Goal: Task Accomplishment & Management: Use online tool/utility

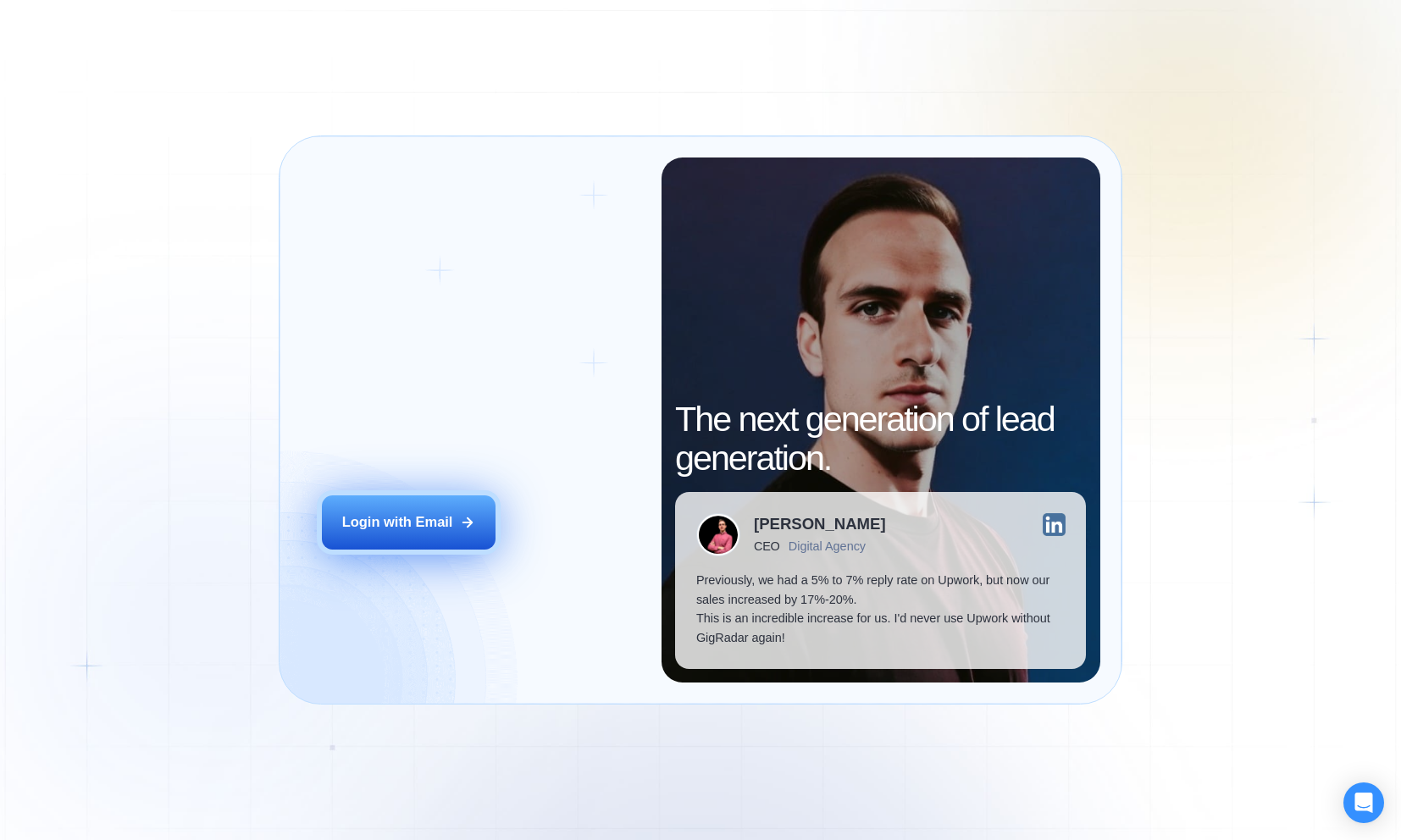
click at [390, 537] on button "Login with Email" at bounding box center [409, 522] width 173 height 54
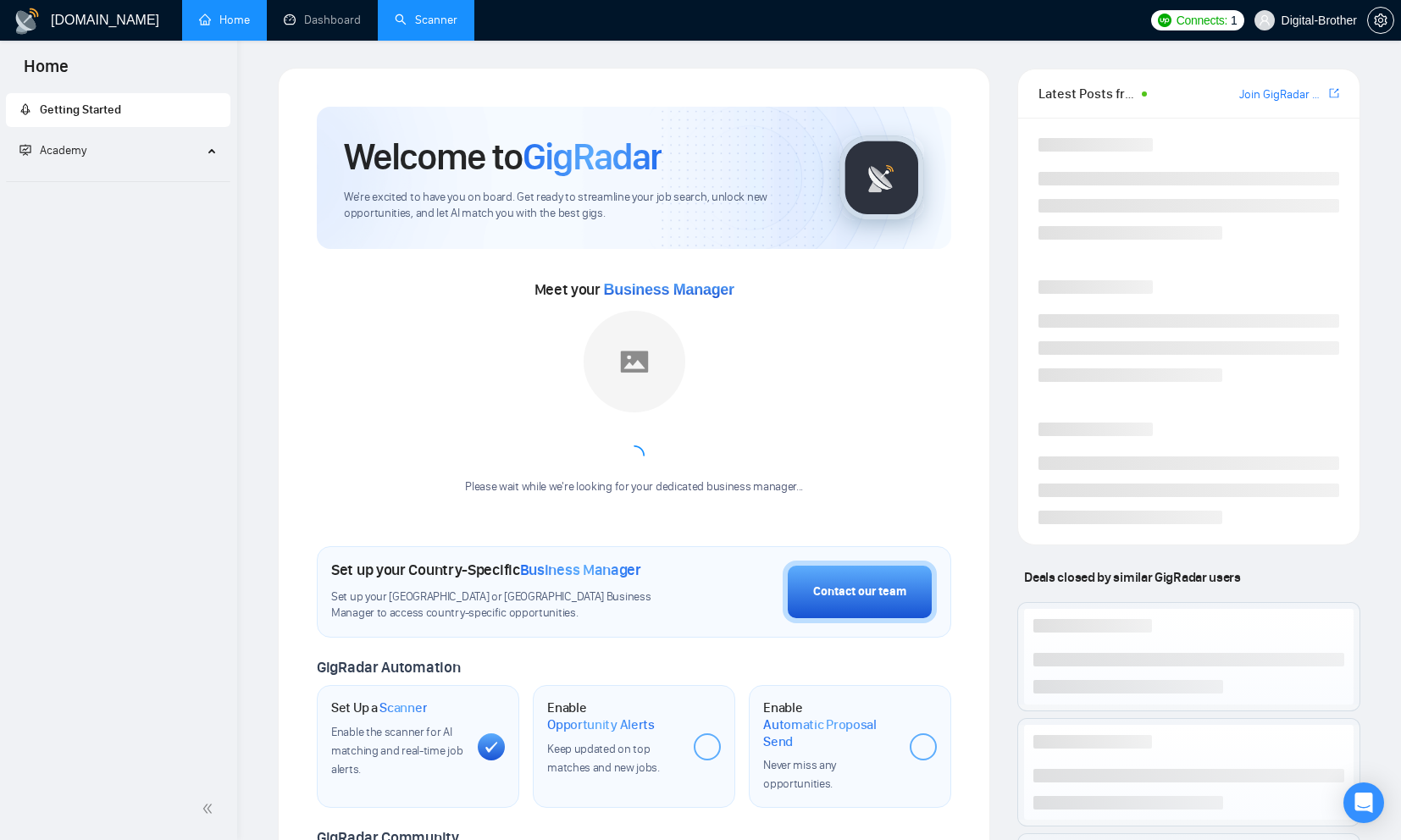
click at [436, 25] on link "Scanner" at bounding box center [425, 20] width 63 height 14
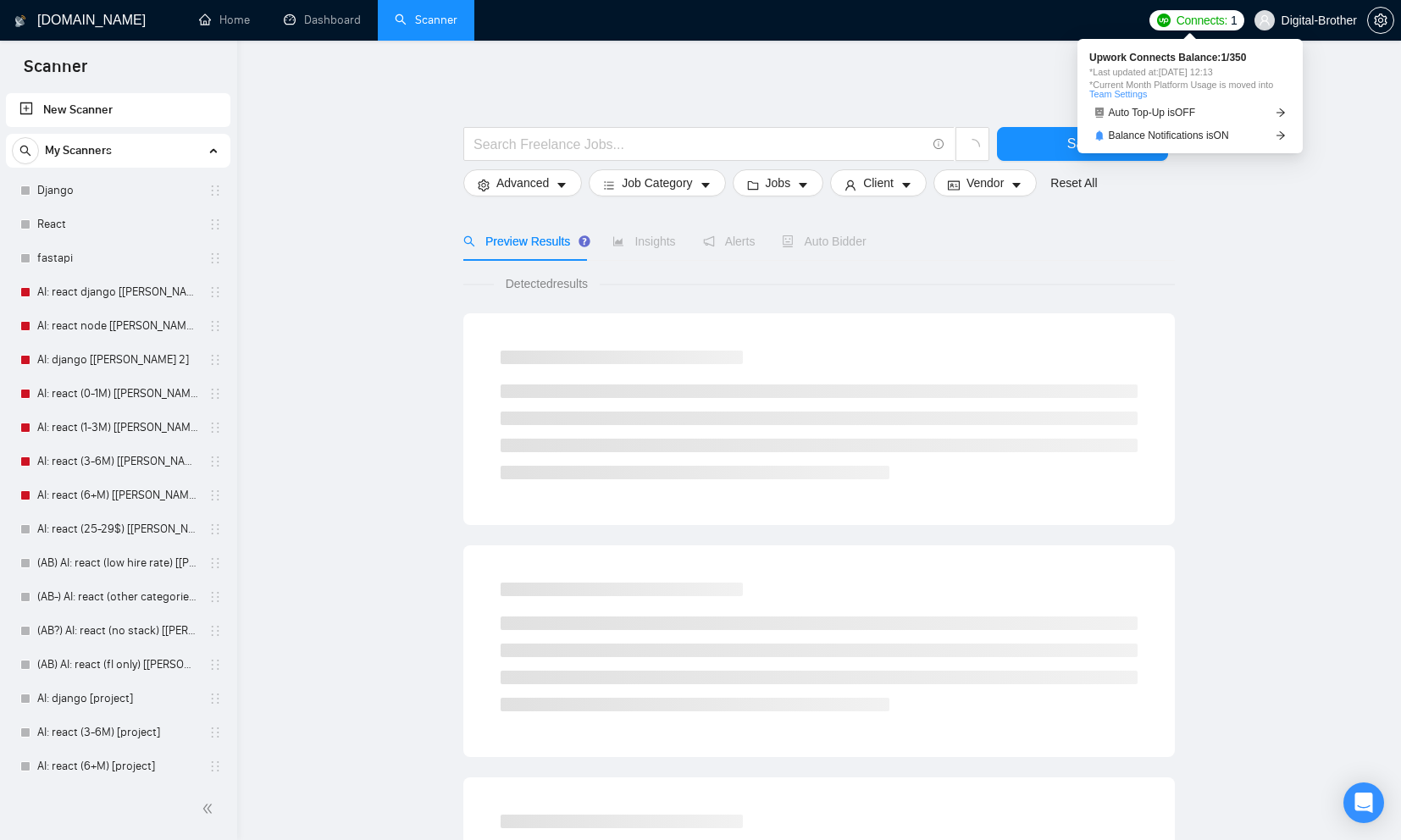
click at [1157, 15] on img at bounding box center [1164, 21] width 14 height 14
click at [1176, 20] on span "Connects:" at bounding box center [1201, 20] width 51 height 19
click at [1176, 14] on span "Connects:" at bounding box center [1201, 20] width 51 height 19
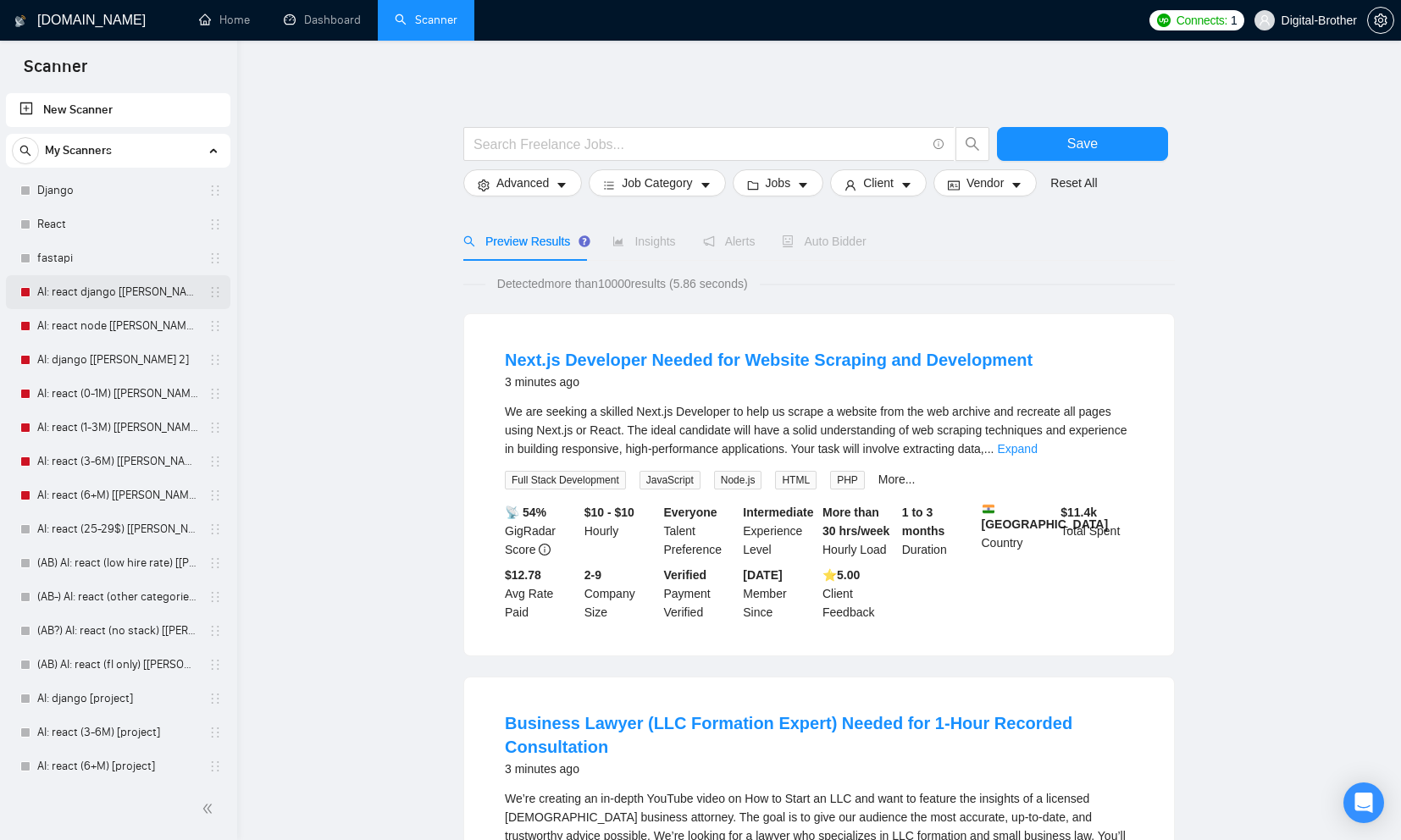
click at [84, 292] on link "AI: react django [[PERSON_NAME] 2]" at bounding box center [117, 292] width 160 height 34
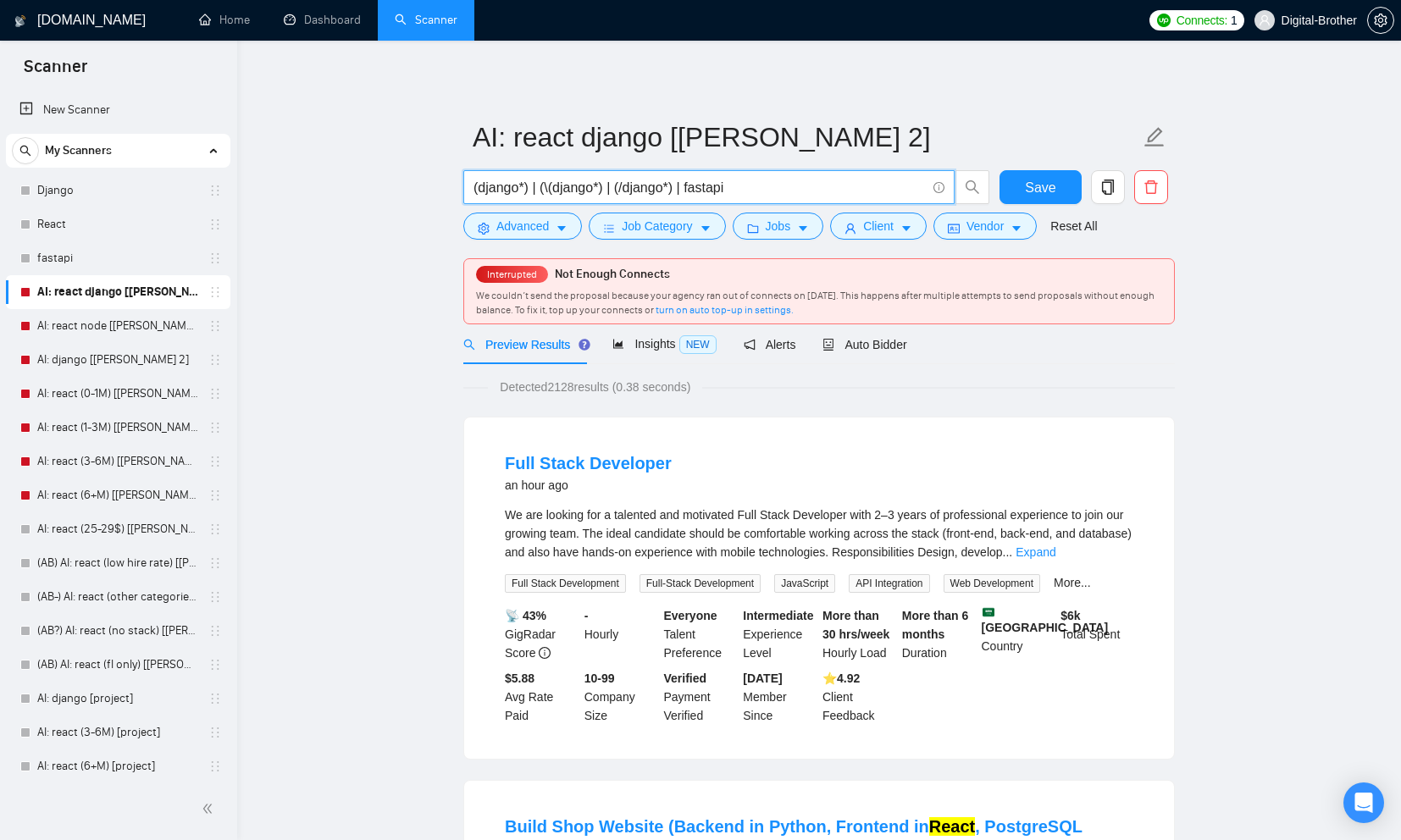
drag, startPoint x: 687, startPoint y: 187, endPoint x: 781, endPoint y: 187, distance: 94.0
click at [781, 187] on input "(django*) | (\(django*) | (/django*) | fastapi" at bounding box center [700, 187] width 452 height 21
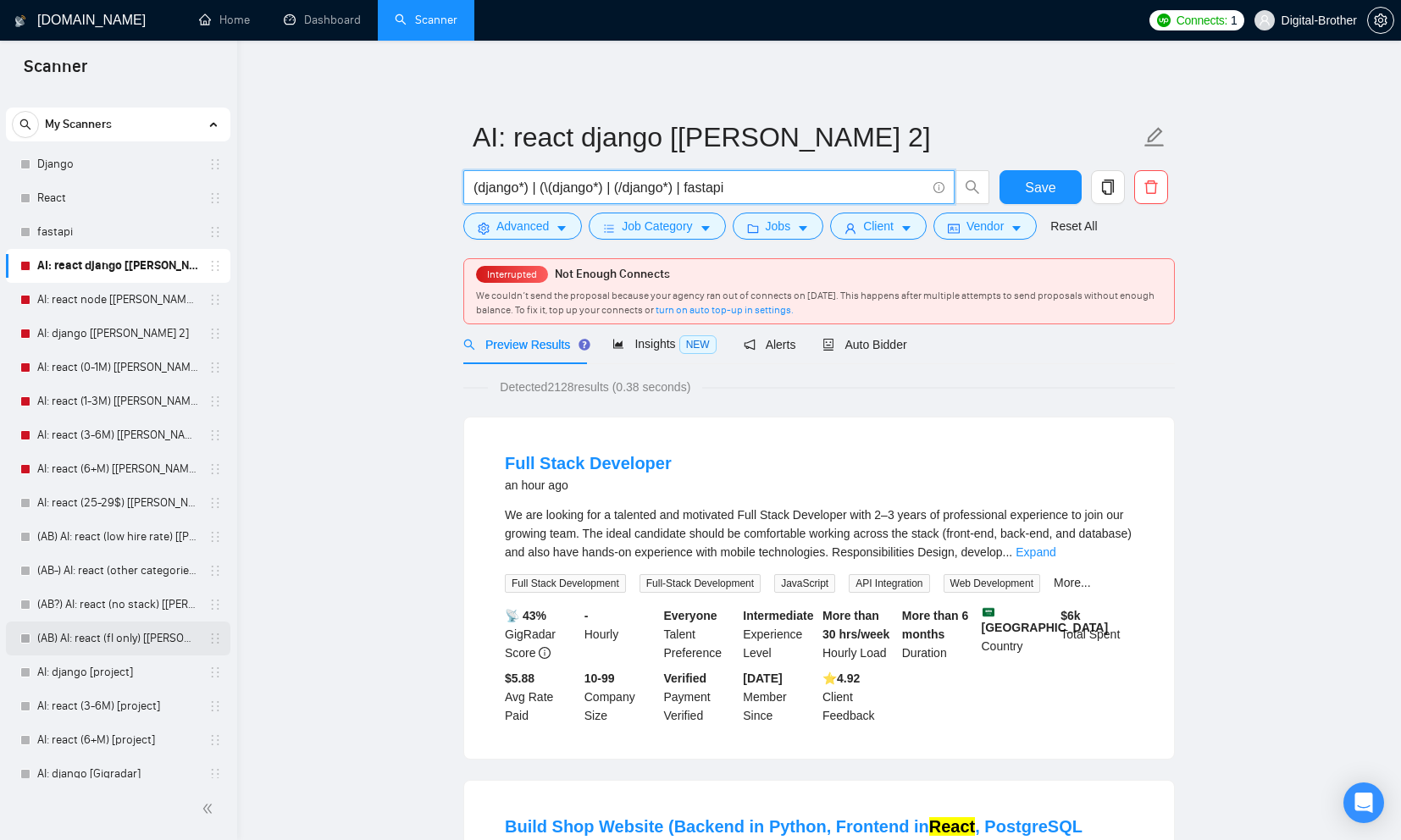
scroll to position [28, 0]
click at [54, 665] on link "AI: django [project]" at bounding box center [117, 671] width 160 height 34
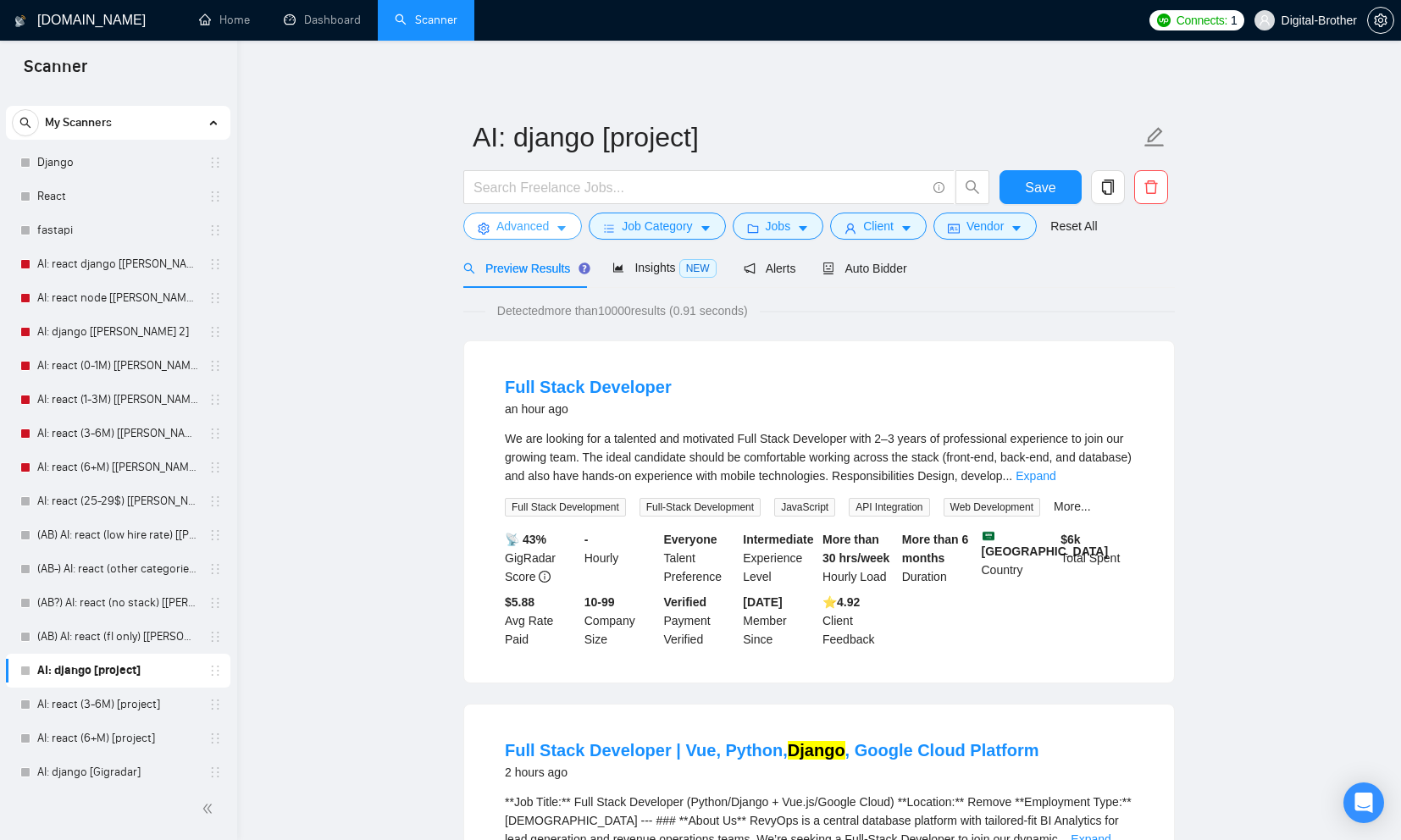
click at [567, 226] on icon "caret-down" at bounding box center [562, 229] width 12 height 12
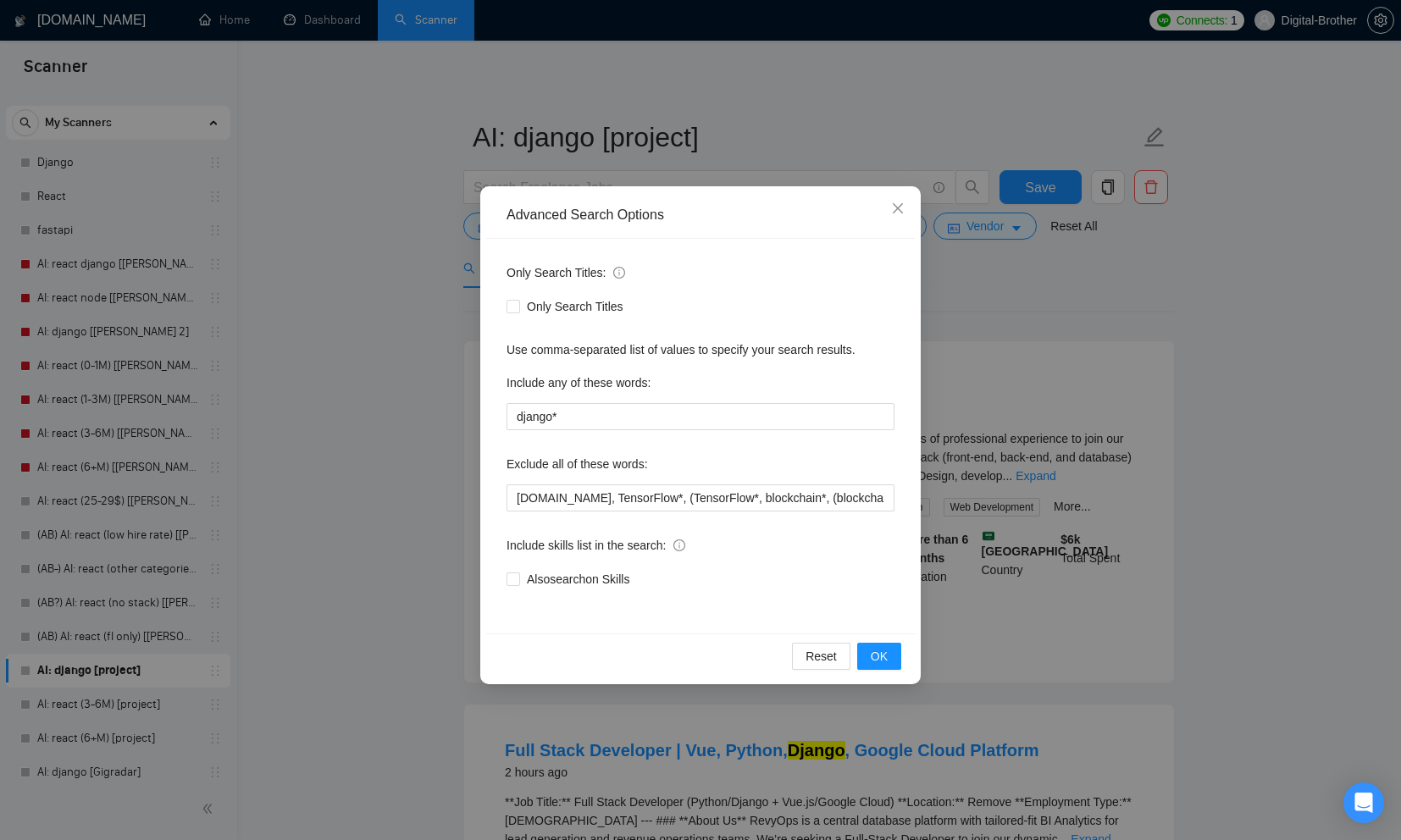
click at [381, 294] on div "Advanced Search Options Only Search Titles: Only Search Titles Use comma-separa…" at bounding box center [700, 420] width 1401 height 840
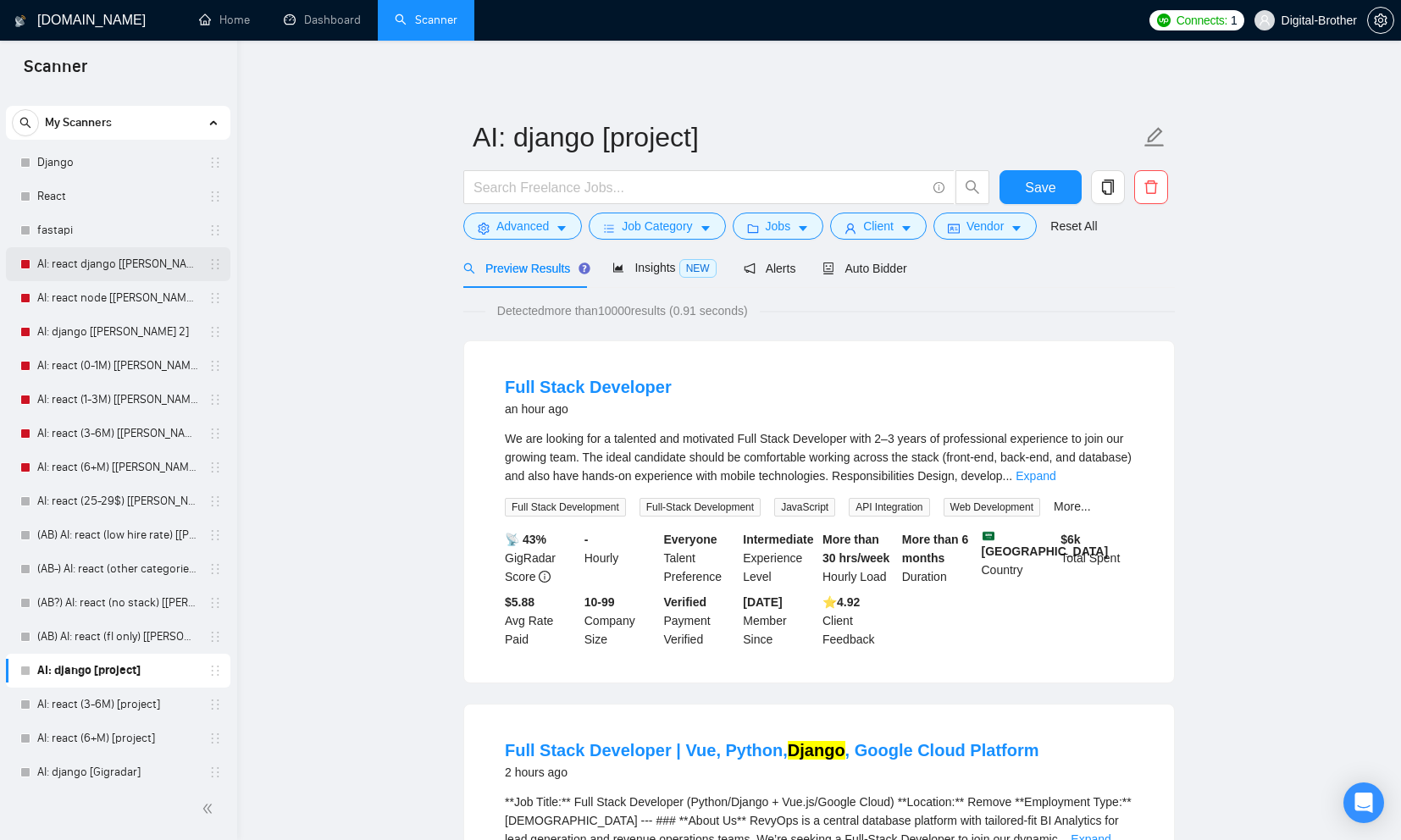
click at [132, 260] on link "AI: react django [[PERSON_NAME] 2]" at bounding box center [117, 264] width 160 height 34
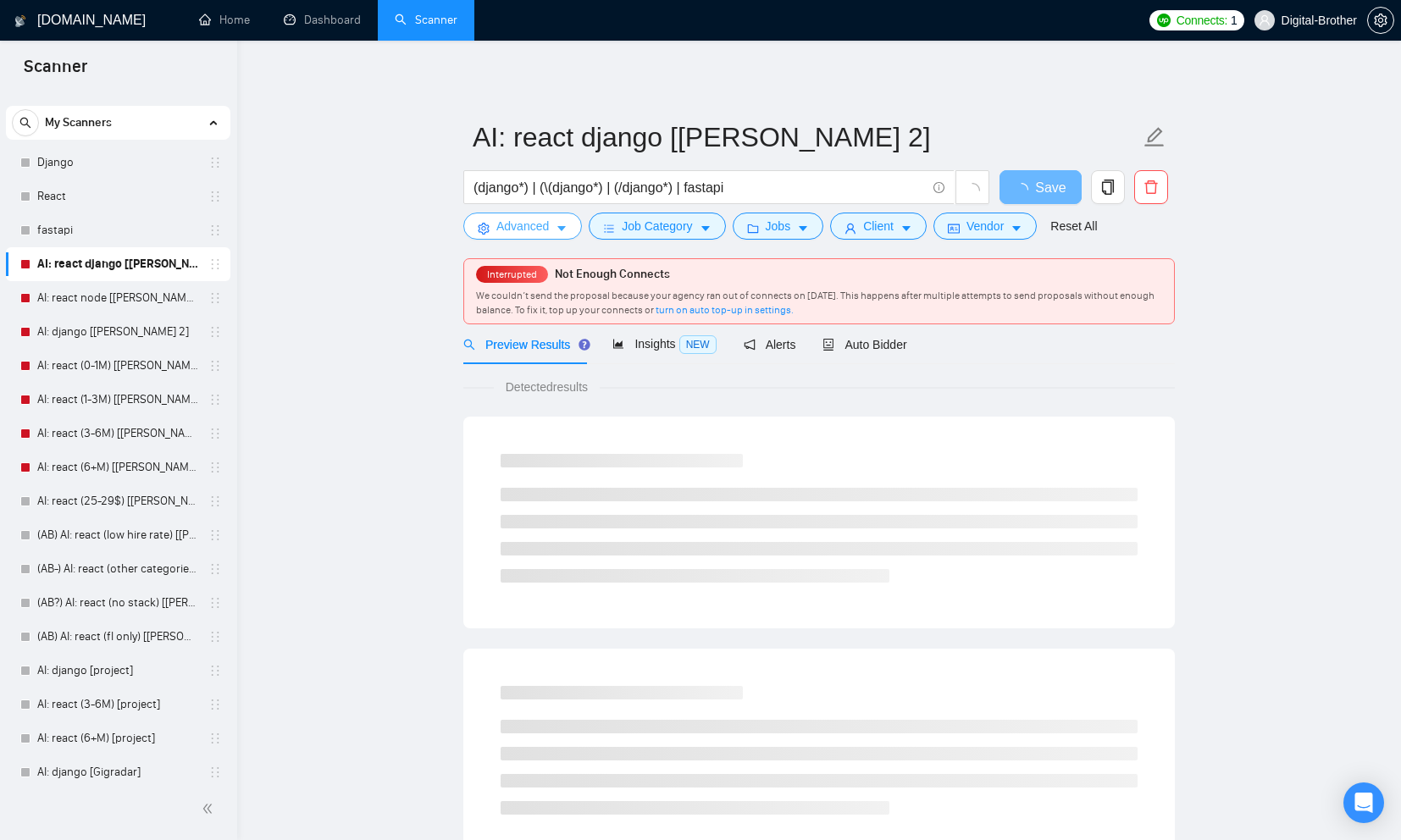
click at [548, 230] on span "Advanced" at bounding box center [522, 226] width 53 height 19
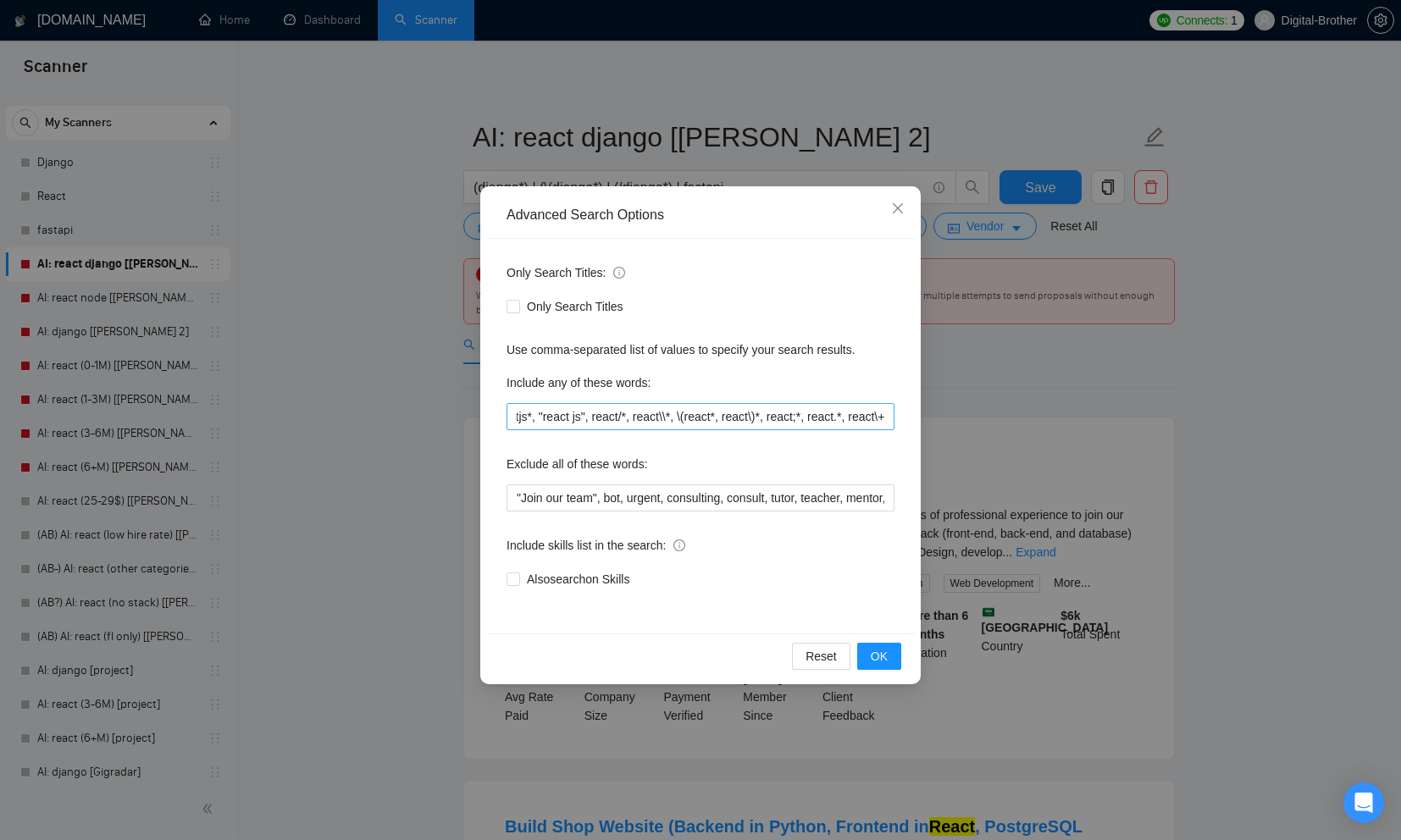
scroll to position [0, 259]
click at [342, 408] on div "Advanced Search Options Only Search Titles: Only Search Titles Use comma-separa…" at bounding box center [700, 420] width 1401 height 840
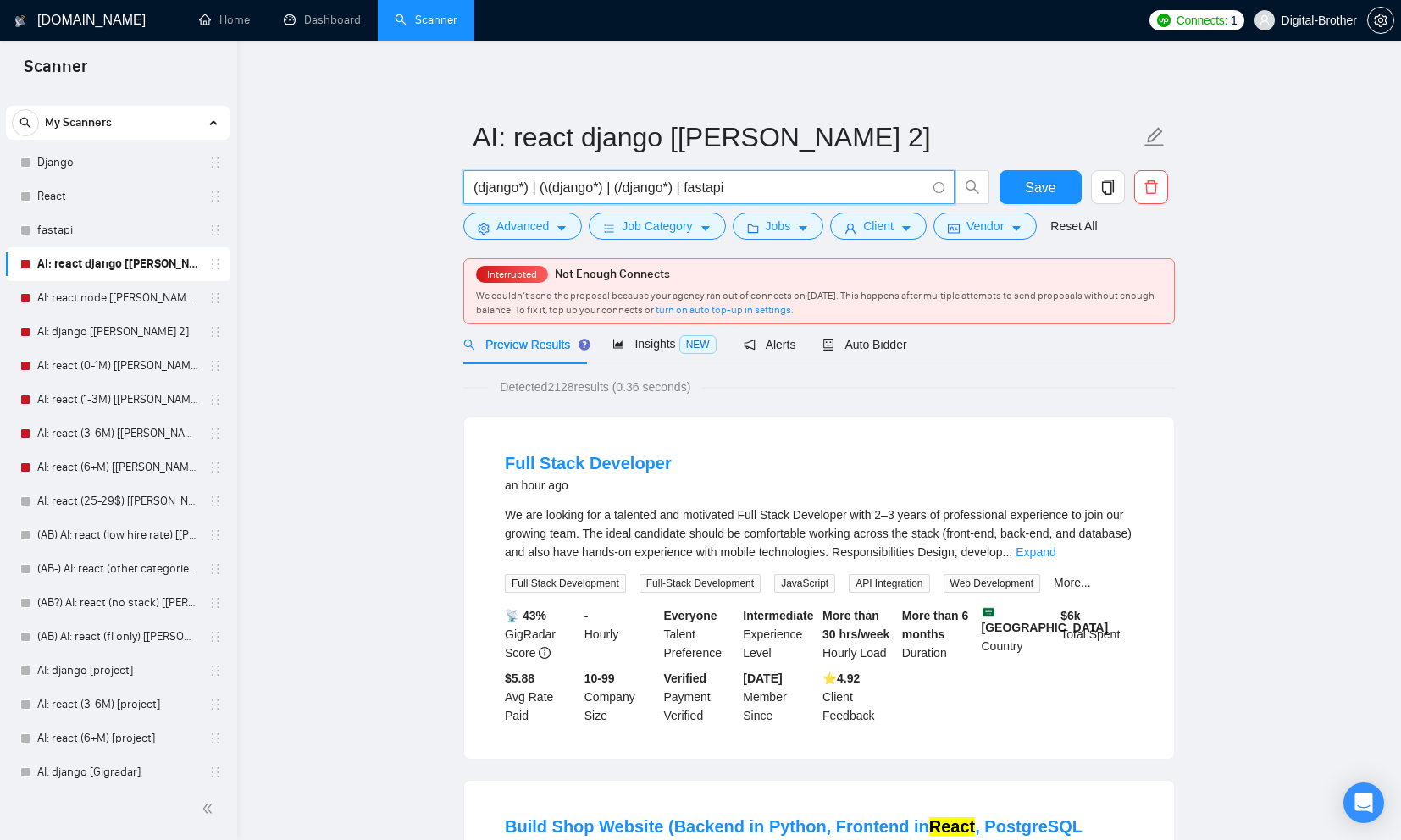
drag, startPoint x: 770, startPoint y: 190, endPoint x: 391, endPoint y: 189, distance: 379.0
type input "django*"
click at [1117, 563] on div "We are looking for a talented and motivated Full Stack Developer with 2–3 years…" at bounding box center [819, 549] width 629 height 88
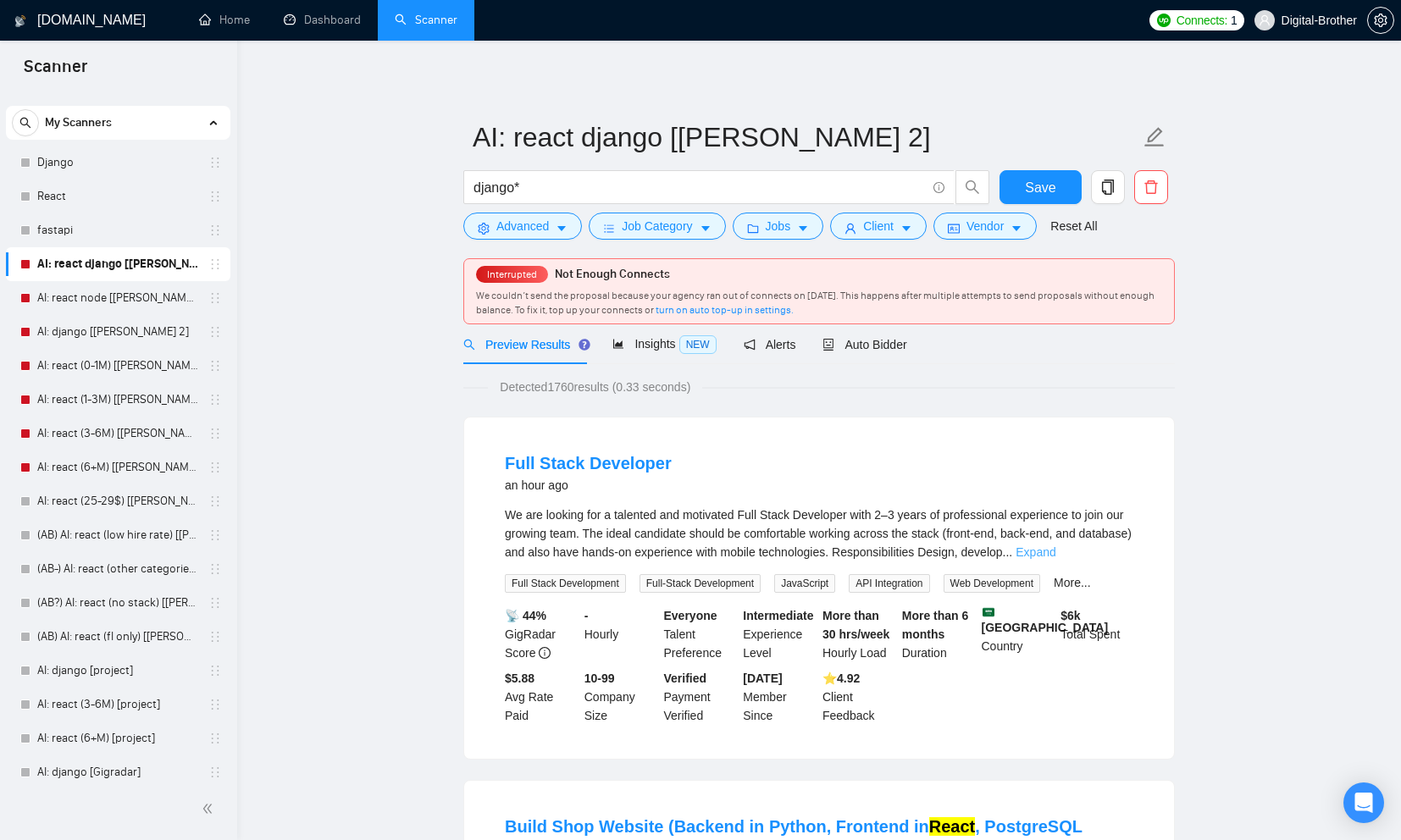
click at [1055, 551] on link "Expand" at bounding box center [1035, 552] width 40 height 14
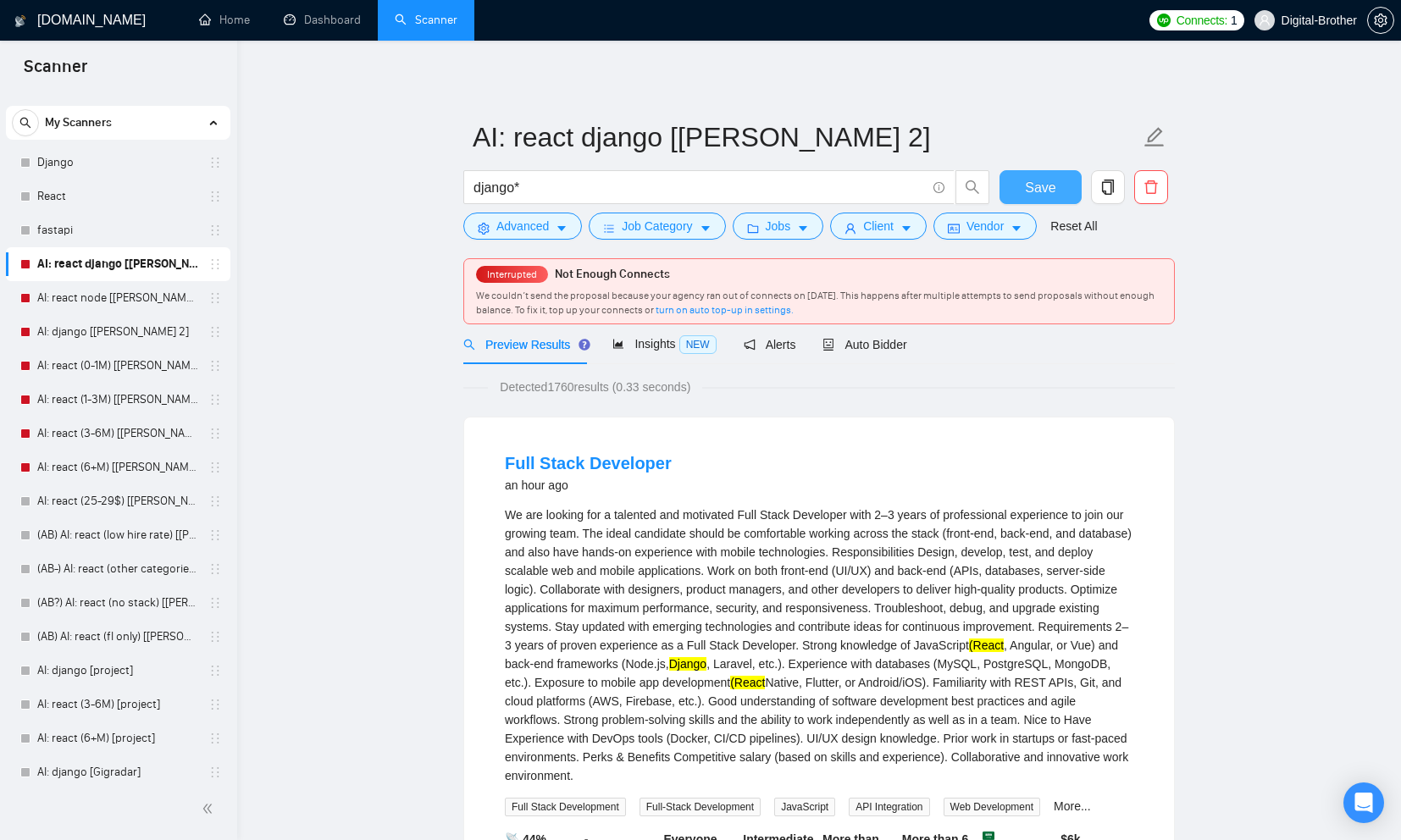
click at [1036, 189] on span "Save" at bounding box center [1039, 187] width 31 height 21
click at [840, 341] on span "Auto Bidder" at bounding box center [864, 345] width 84 height 14
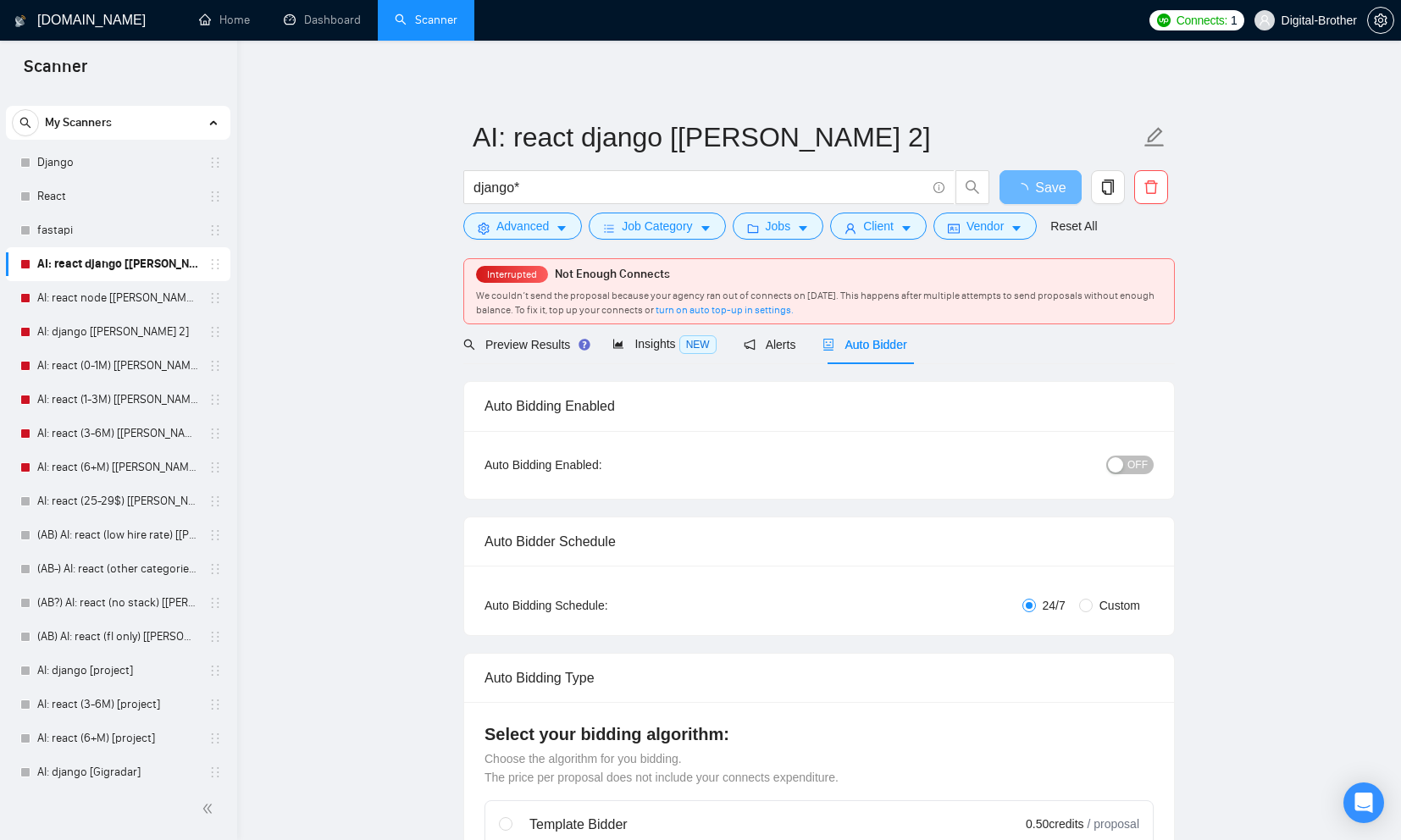
click at [1133, 475] on div "OFF" at bounding box center [1042, 464] width 223 height 27
click at [1136, 468] on span "OFF" at bounding box center [1137, 464] width 20 height 19
click at [67, 292] on link "AI: react node [[PERSON_NAME] 2]" at bounding box center [117, 298] width 160 height 34
click at [1121, 465] on div "button" at bounding box center [1115, 464] width 15 height 15
click at [110, 300] on link "AI: react node [[PERSON_NAME] 2]" at bounding box center [117, 298] width 160 height 34
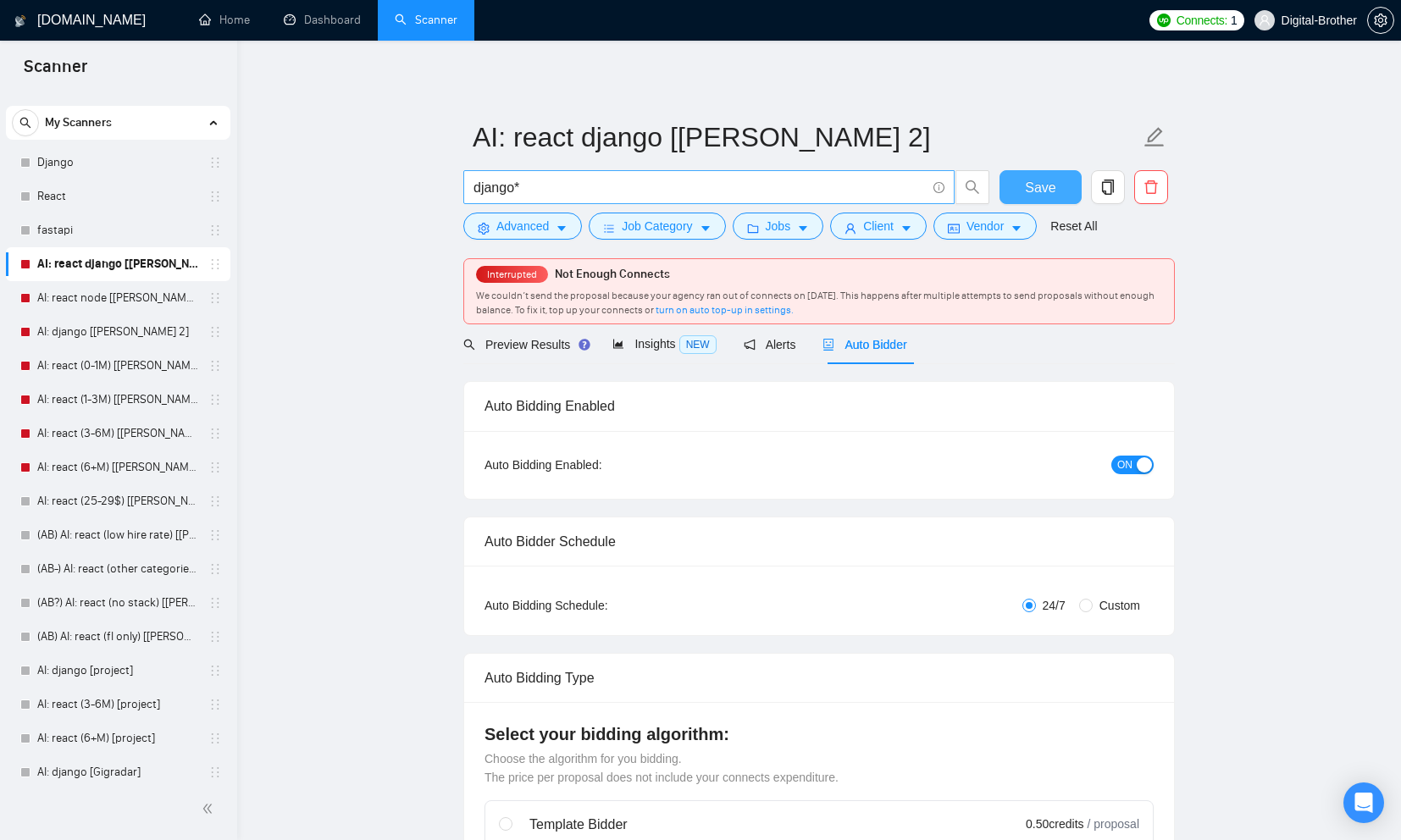
click at [1015, 185] on button "Save" at bounding box center [1040, 187] width 82 height 34
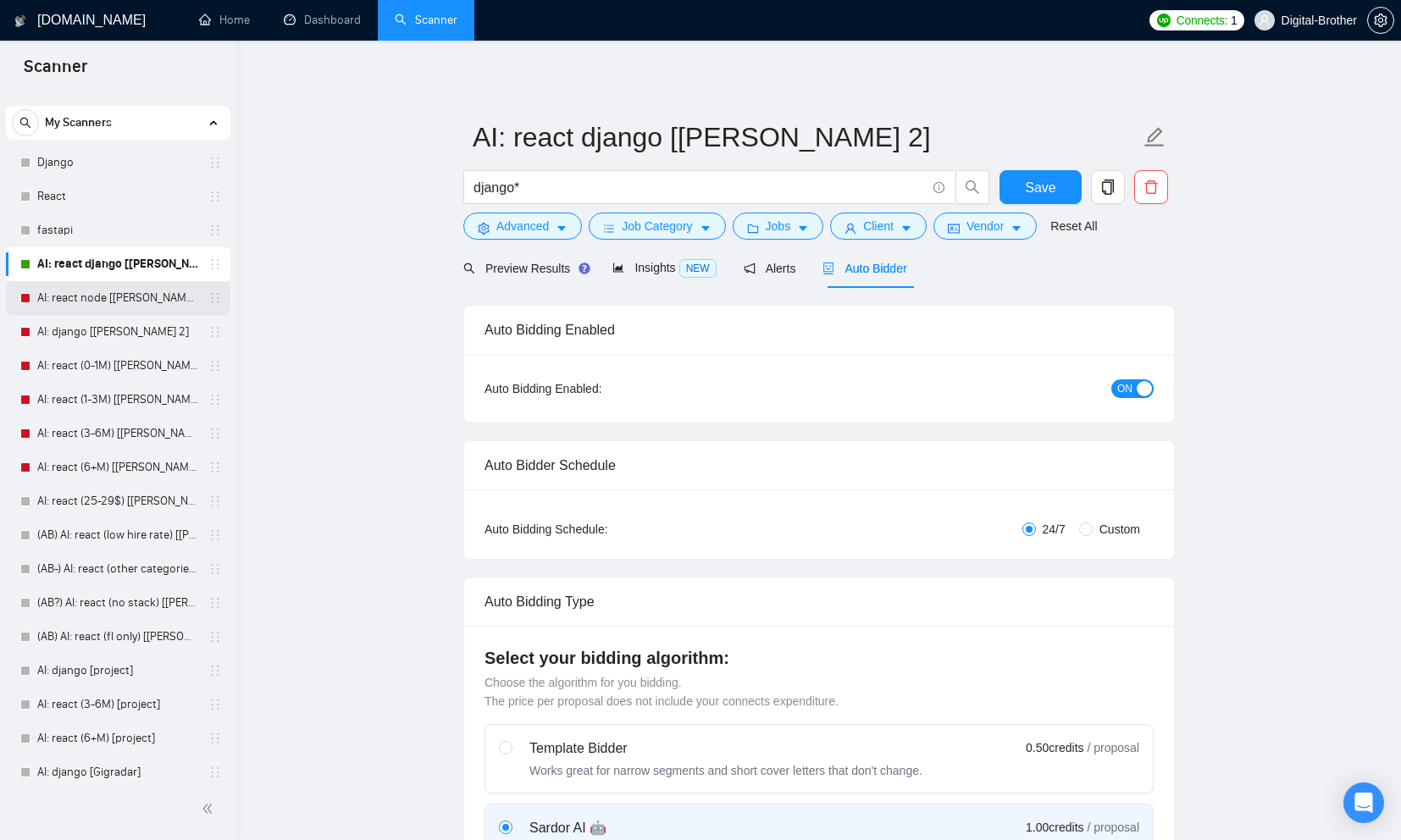
click at [125, 296] on link "AI: react node [[PERSON_NAME] 2]" at bounding box center [117, 298] width 160 height 34
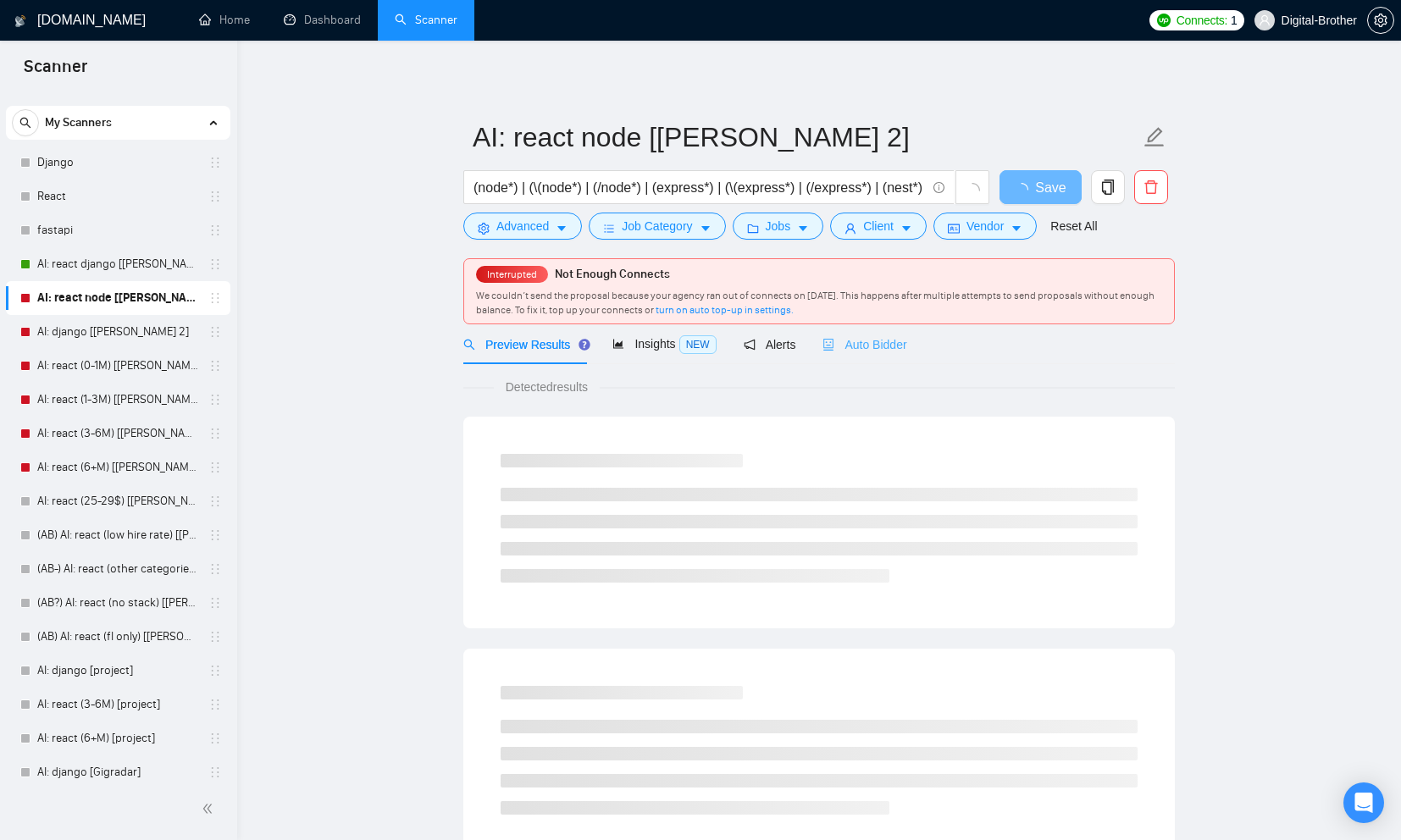
click at [877, 356] on div "Auto Bidder" at bounding box center [864, 344] width 84 height 40
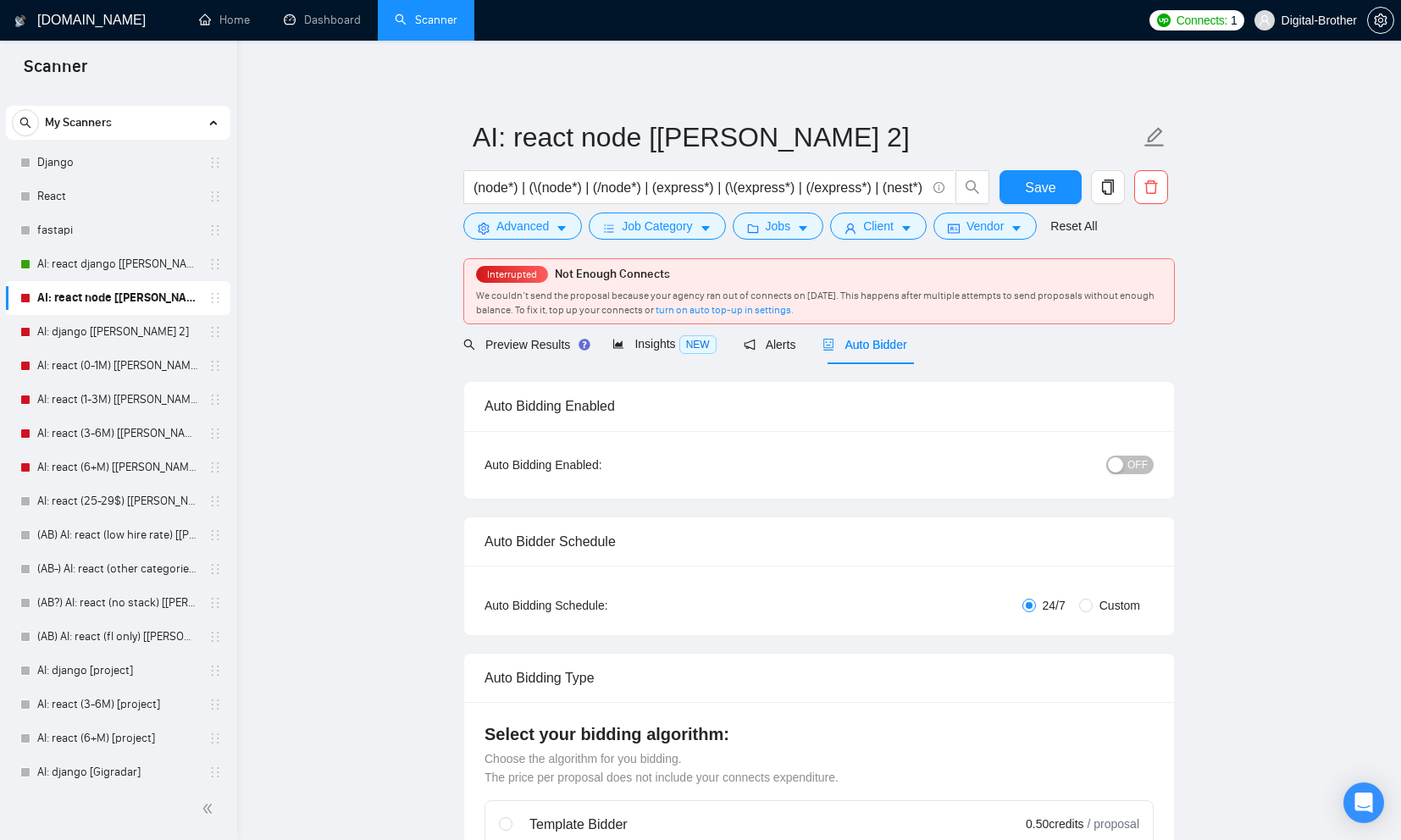
click at [1140, 469] on span "OFF" at bounding box center [1137, 464] width 20 height 19
click at [1029, 190] on span "Save" at bounding box center [1039, 187] width 31 height 21
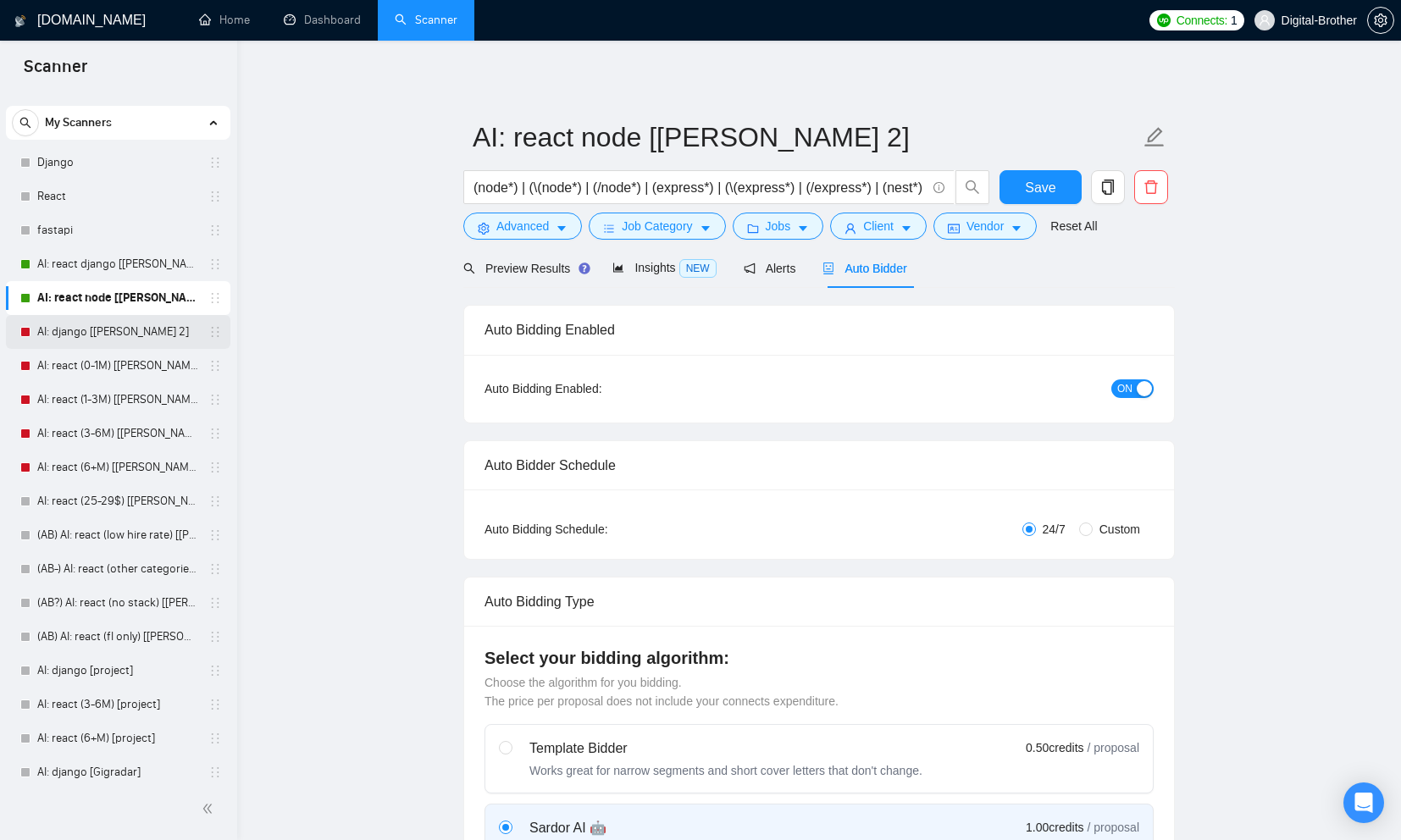
click at [100, 335] on link "AI: django [[PERSON_NAME] 2]" at bounding box center [117, 332] width 160 height 34
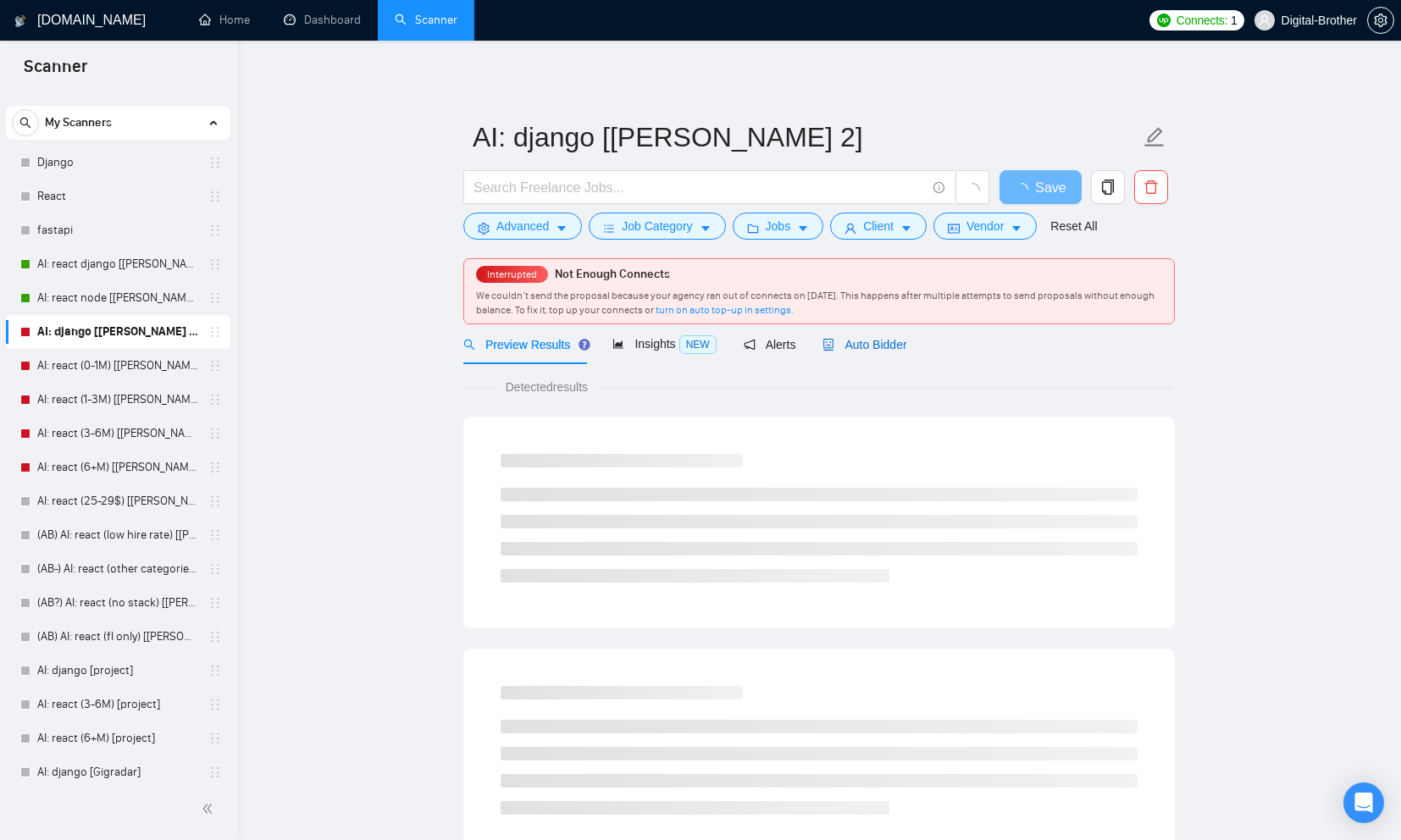
click at [884, 337] on div "Auto Bidder" at bounding box center [864, 345] width 84 height 19
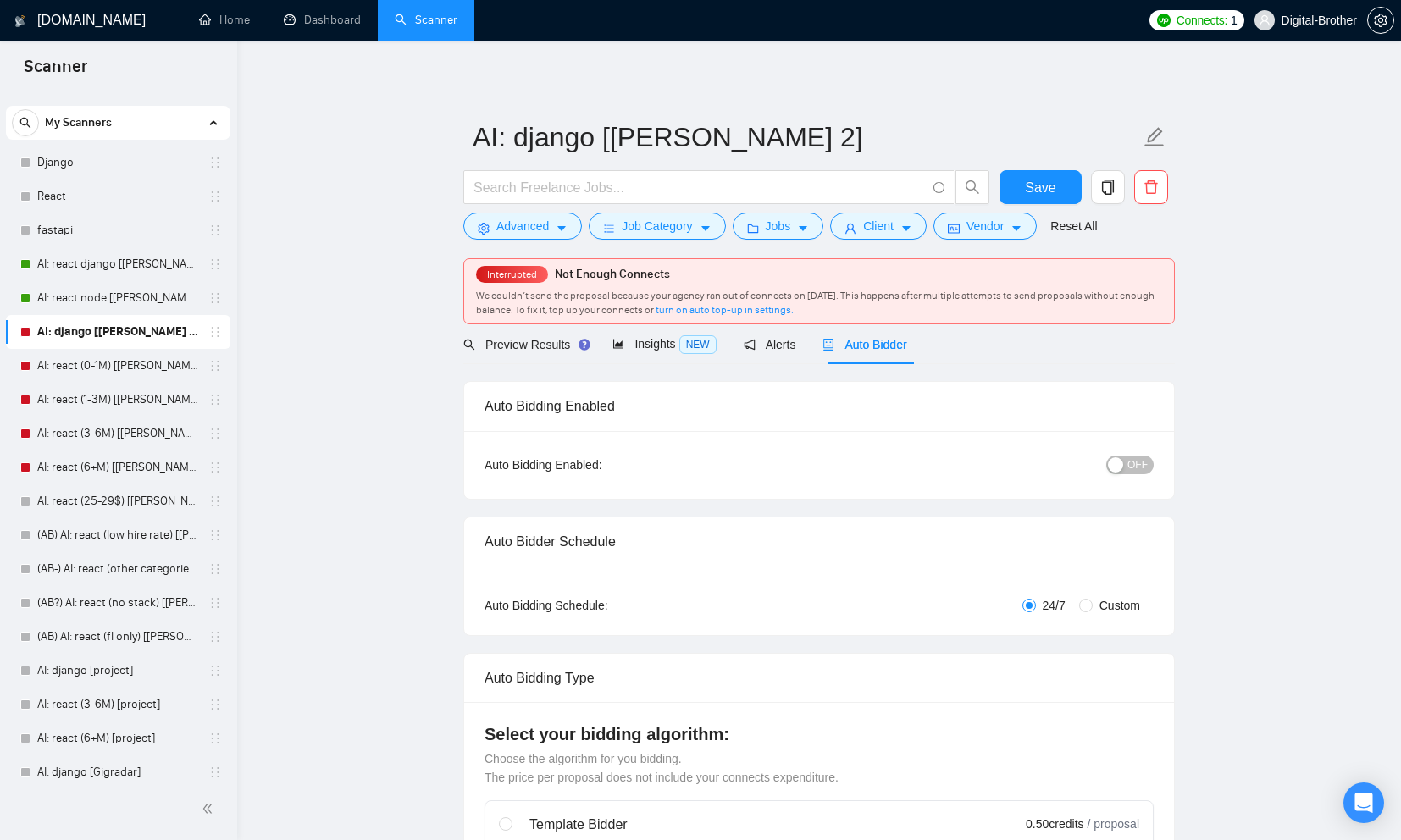
click at [1129, 460] on span "OFF" at bounding box center [1137, 464] width 20 height 19
click at [1037, 177] on span "Save" at bounding box center [1039, 187] width 31 height 21
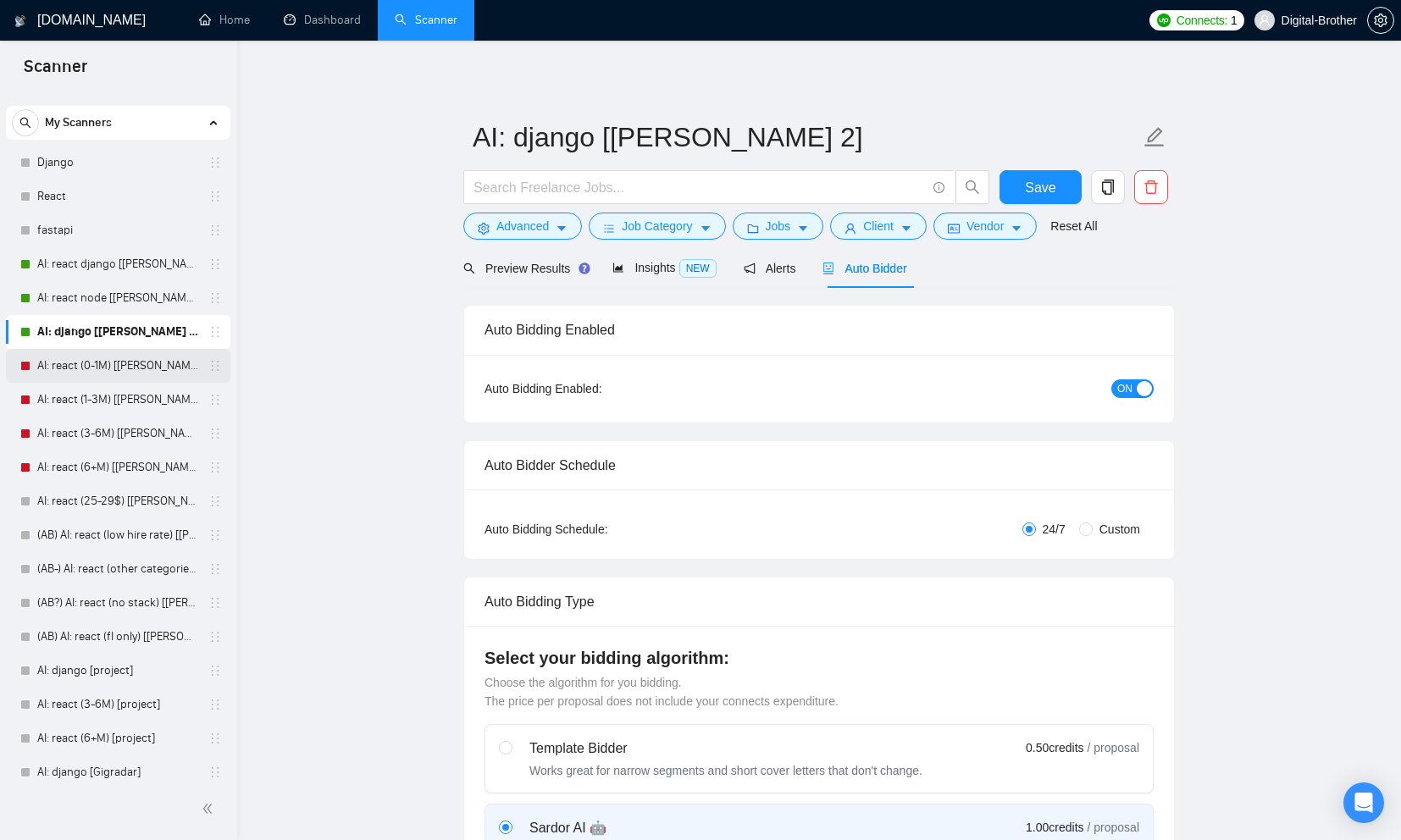
click at [122, 370] on link "AI: react (0-1M) [[PERSON_NAME] 2]" at bounding box center [117, 366] width 160 height 34
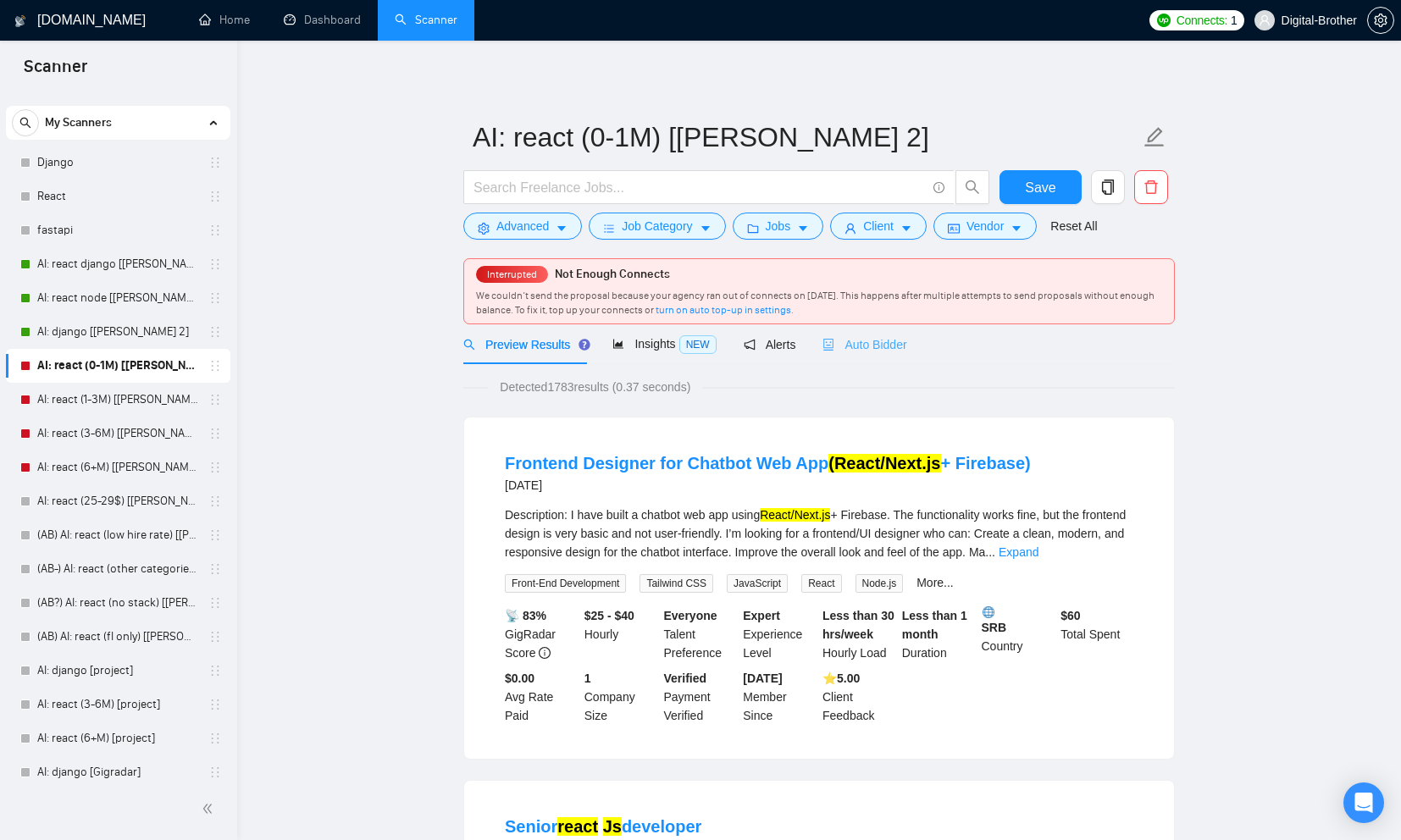
click at [827, 363] on div "Auto Bidder" at bounding box center [864, 344] width 84 height 40
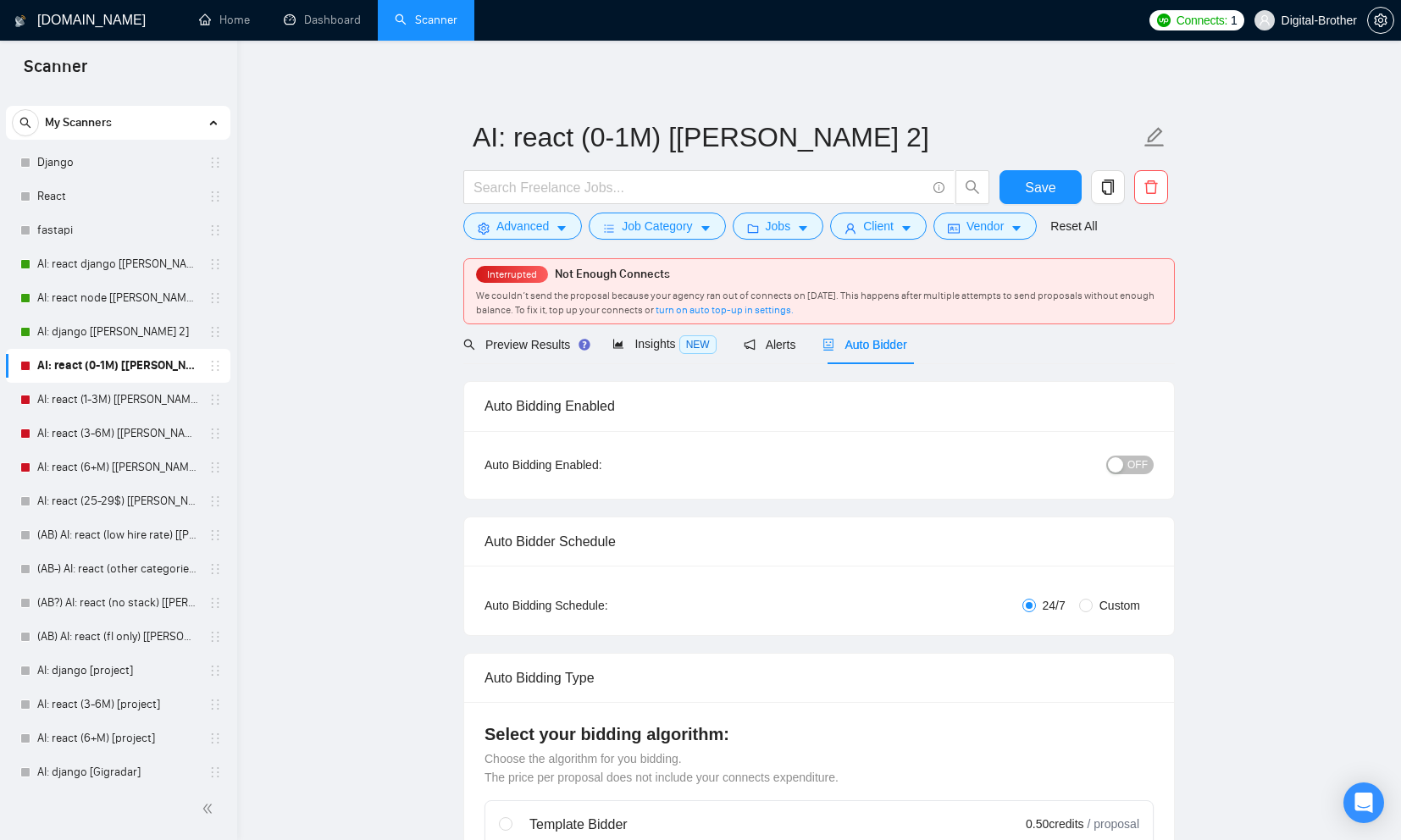
click at [1131, 470] on span "OFF" at bounding box center [1137, 464] width 20 height 19
click at [1039, 168] on form "AI: react (0-1M) [[PERSON_NAME] 2] Save Advanced Job Category Jobs Client Vendo…" at bounding box center [819, 178] width 711 height 139
click at [1017, 186] on button "Save" at bounding box center [1040, 187] width 82 height 34
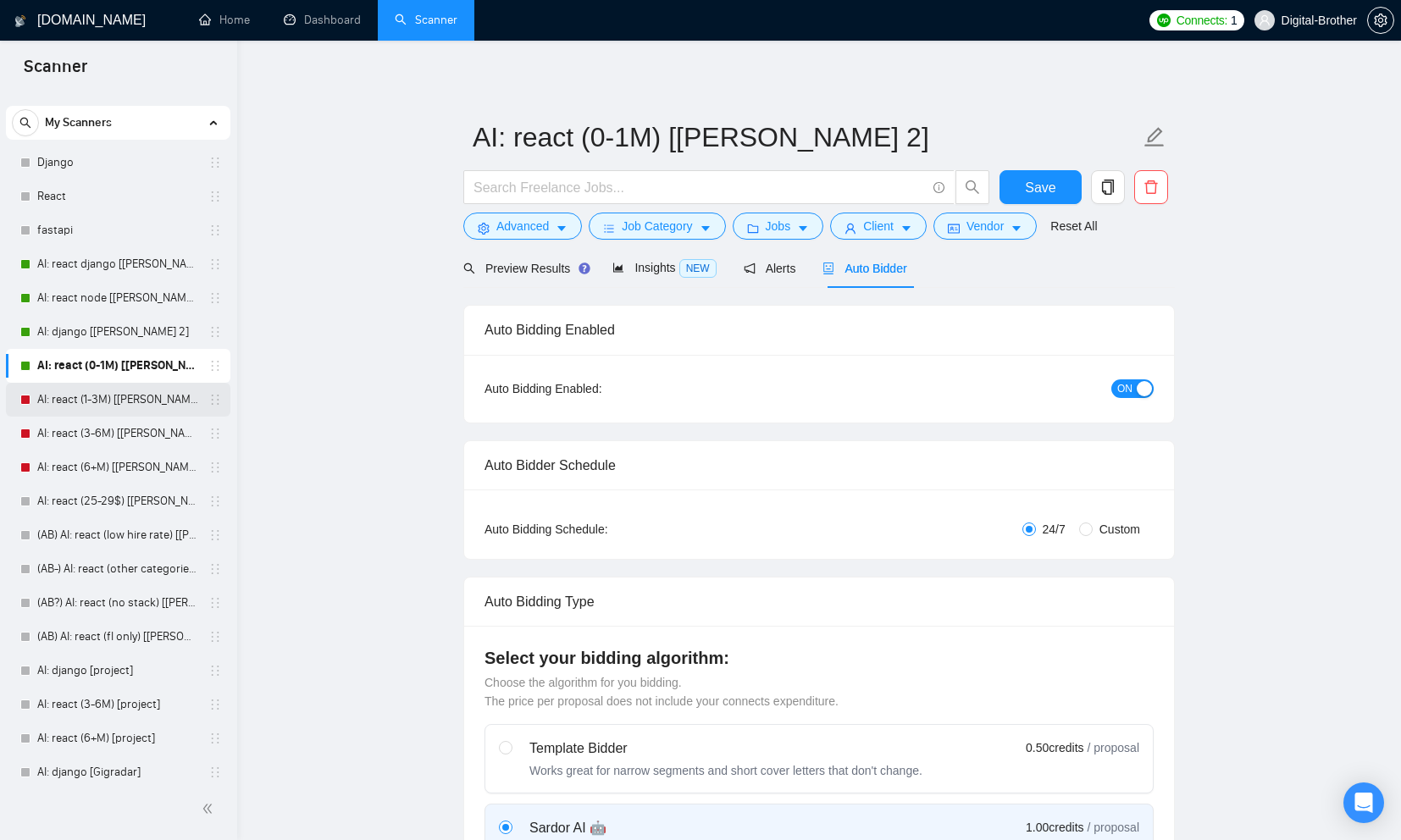
click at [86, 396] on link "AI: react (1-3M) [[PERSON_NAME] 2]" at bounding box center [117, 400] width 160 height 34
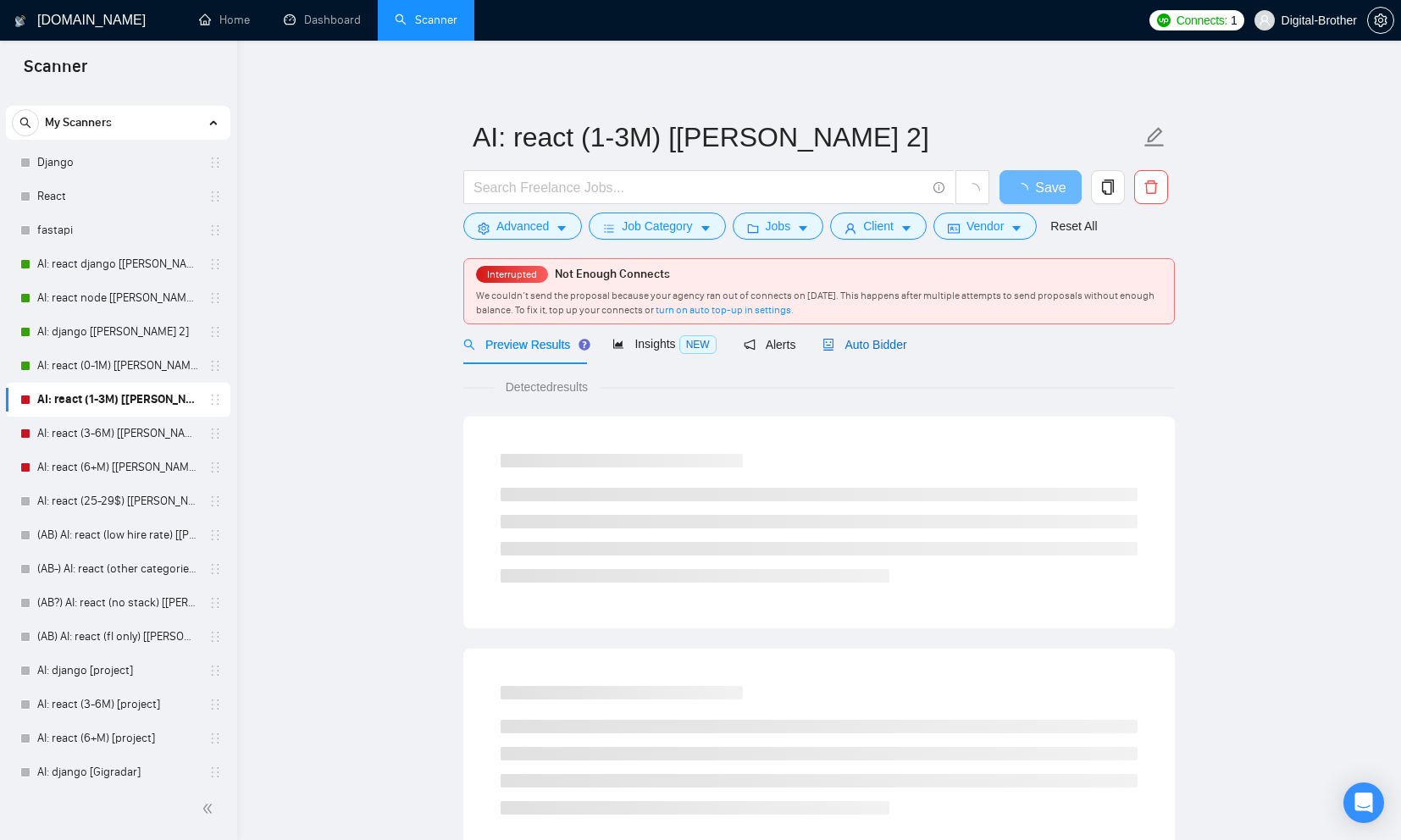
click at [874, 348] on span "Auto Bidder" at bounding box center [864, 345] width 84 height 14
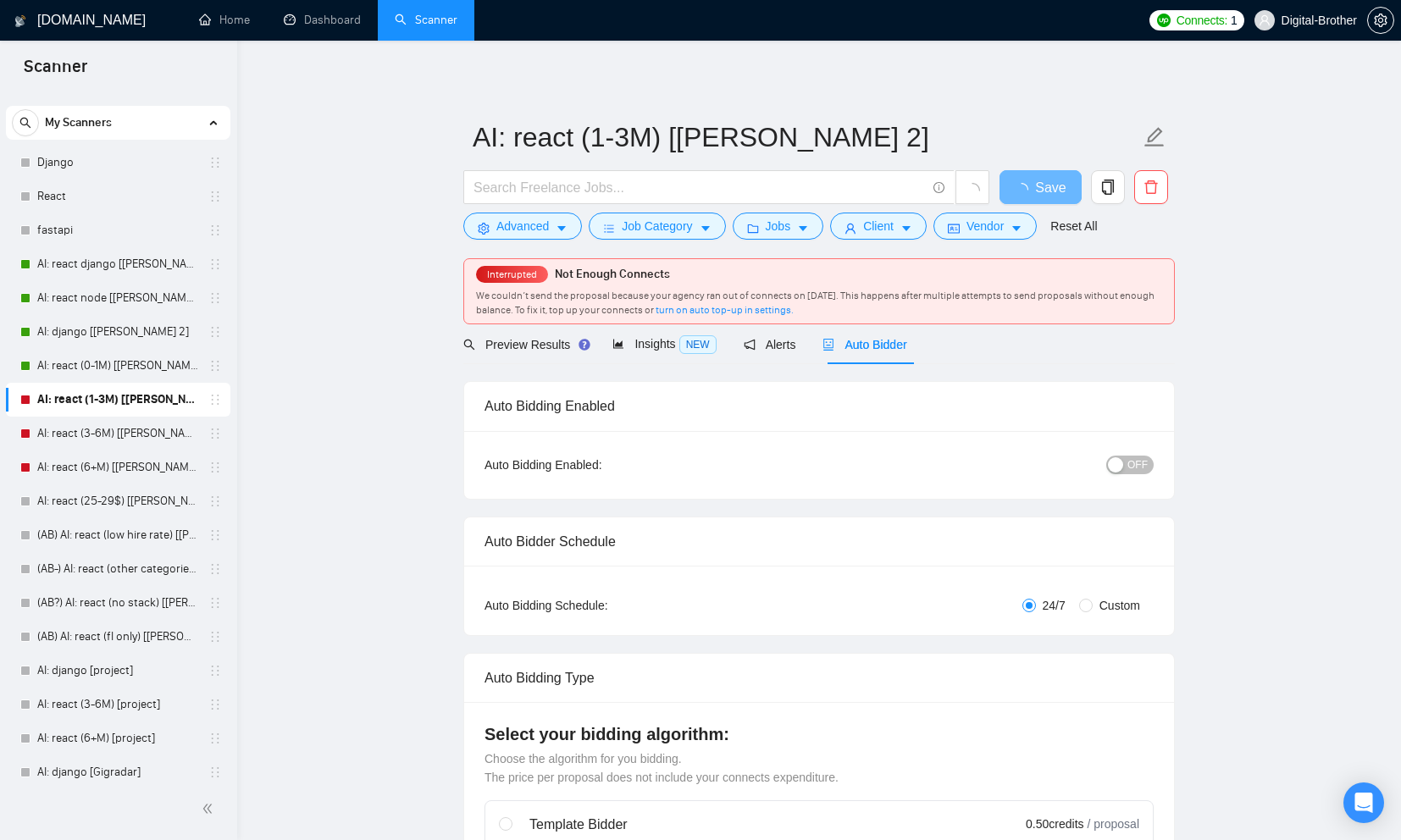
click at [1126, 473] on button "OFF" at bounding box center [1130, 464] width 48 height 19
click at [1040, 173] on button "Save" at bounding box center [1040, 187] width 82 height 34
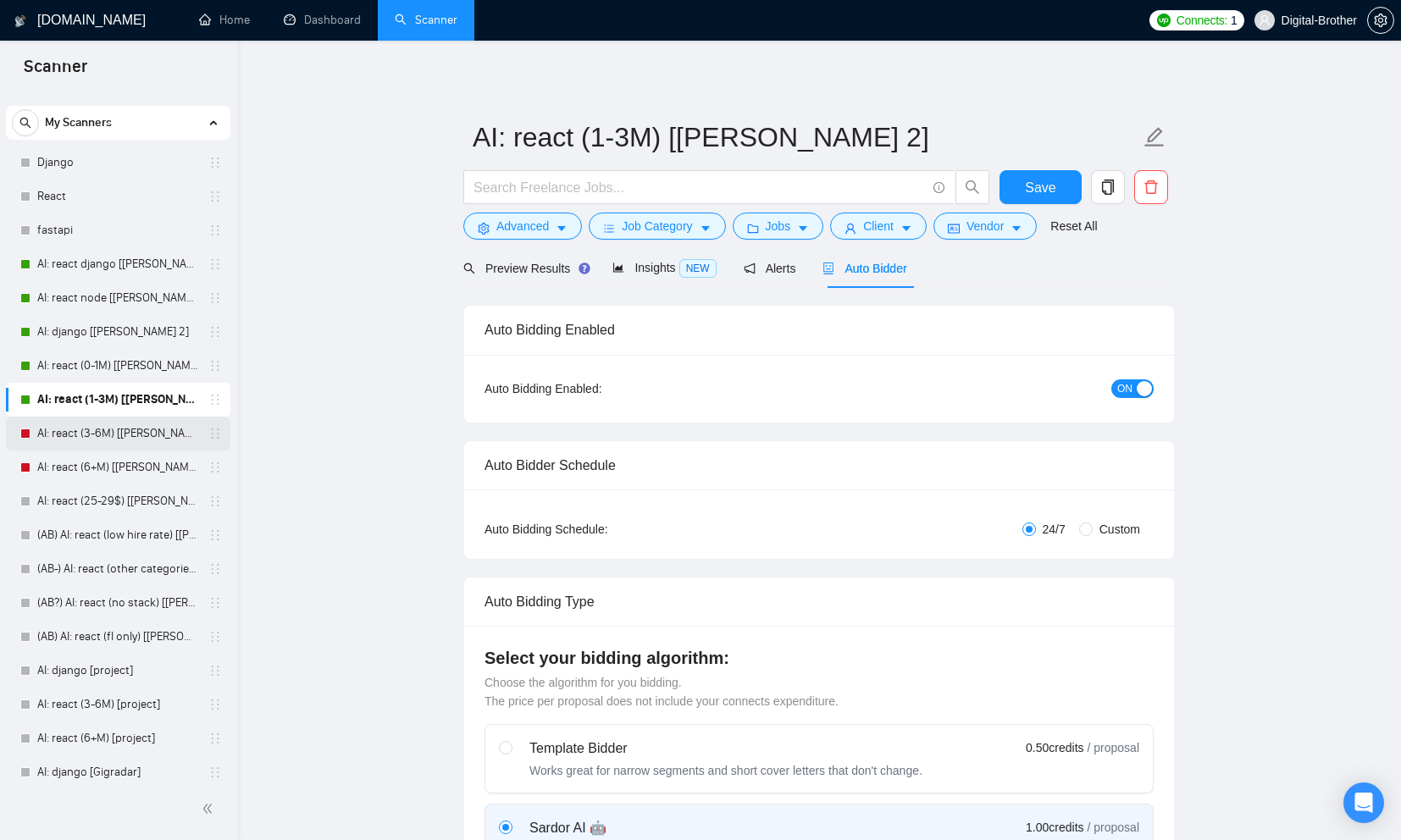
click at [98, 423] on link "AI: react (3-6M) [[PERSON_NAME] 2]" at bounding box center [117, 433] width 160 height 34
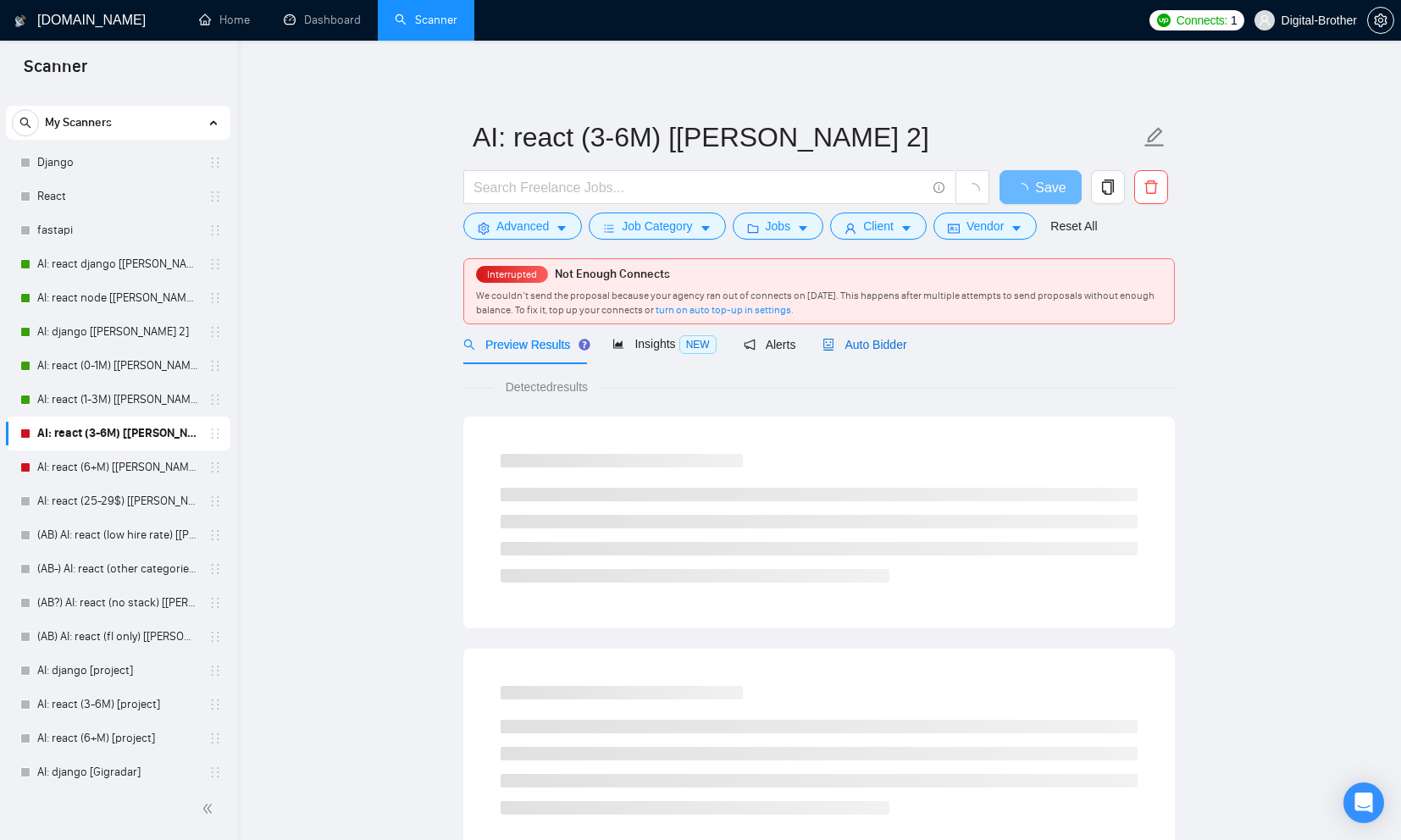
click at [854, 352] on span "Auto Bidder" at bounding box center [864, 345] width 84 height 14
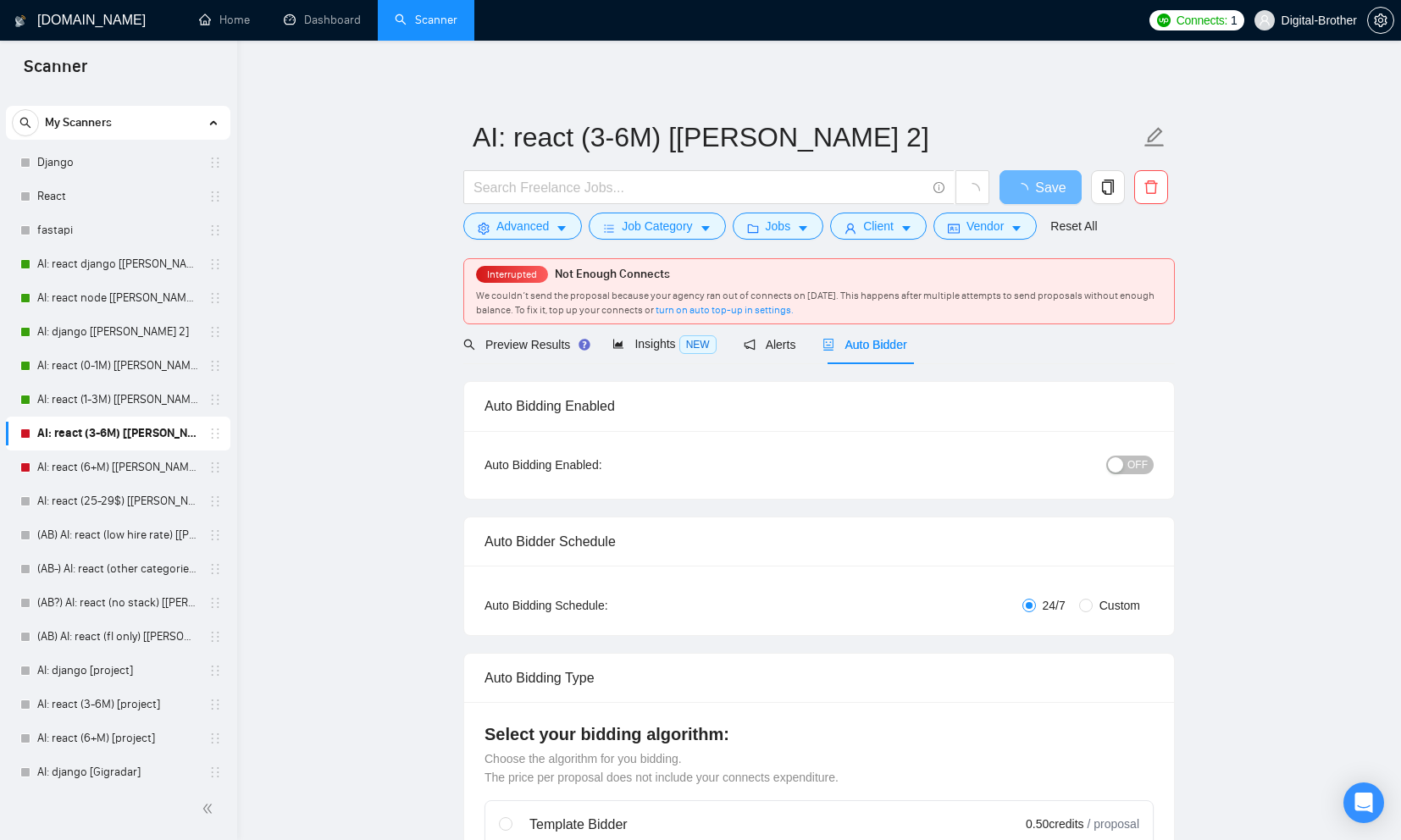
click at [1139, 454] on div "OFF" at bounding box center [1042, 464] width 223 height 27
click at [1132, 465] on span "OFF" at bounding box center [1137, 464] width 20 height 19
click at [1023, 185] on button "Save" at bounding box center [1040, 187] width 82 height 34
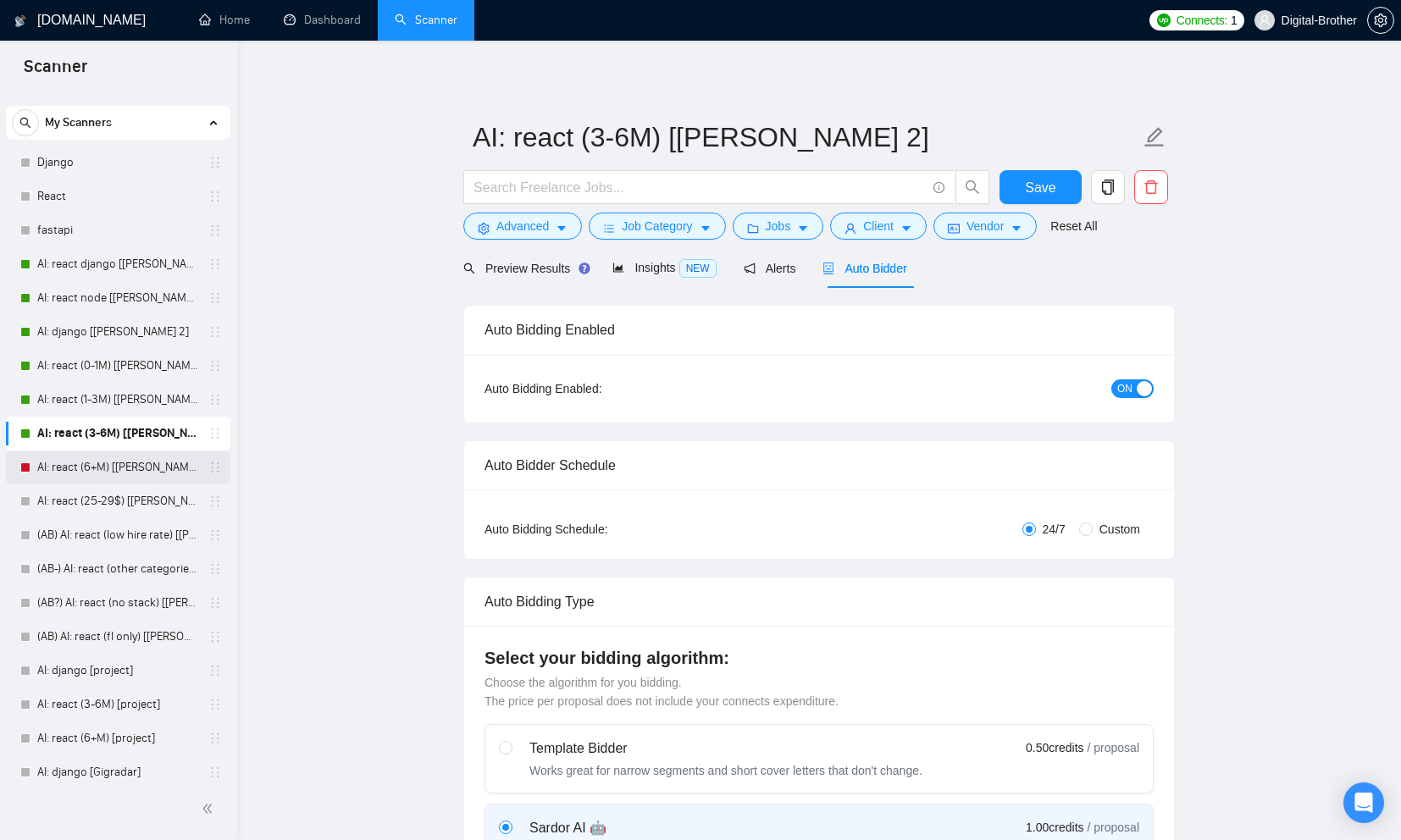
click at [107, 475] on link "AI: react (6+M) [[PERSON_NAME] 2]" at bounding box center [117, 467] width 160 height 34
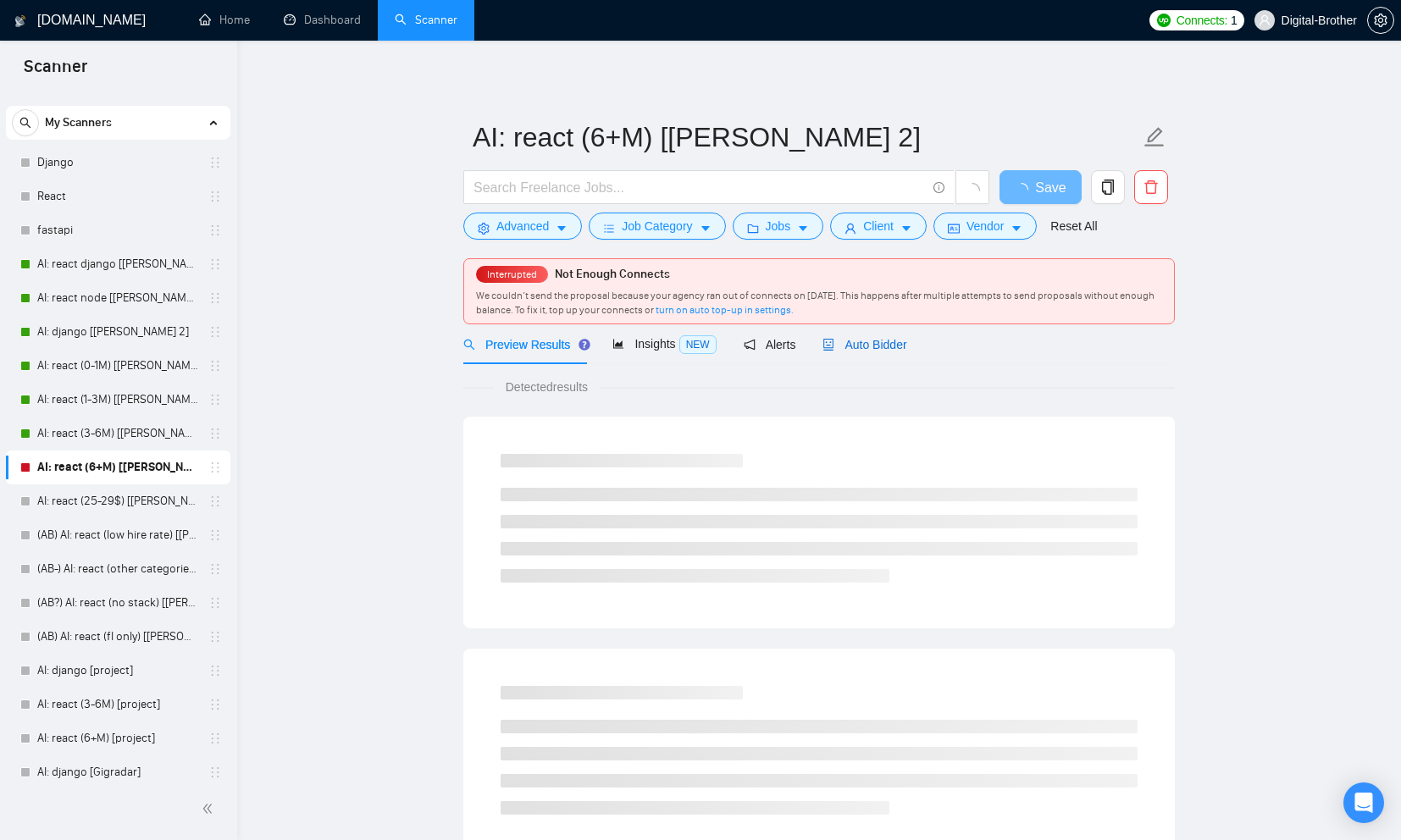
click at [893, 342] on span "Auto Bidder" at bounding box center [864, 345] width 84 height 14
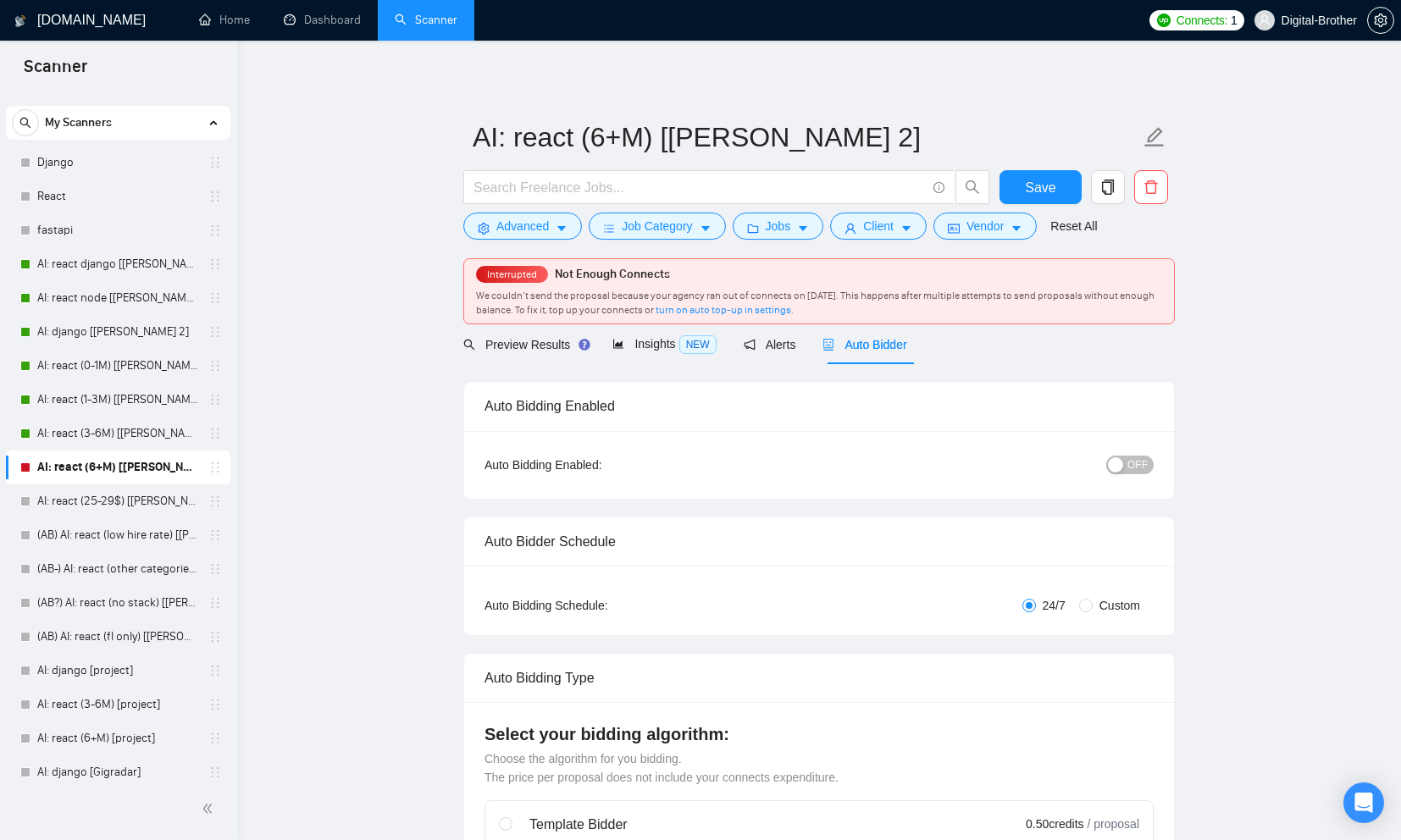
click at [1117, 467] on div "button" at bounding box center [1115, 464] width 15 height 15
click at [1005, 179] on button "Save" at bounding box center [1040, 187] width 82 height 34
